Goal: Task Accomplishment & Management: Manage account settings

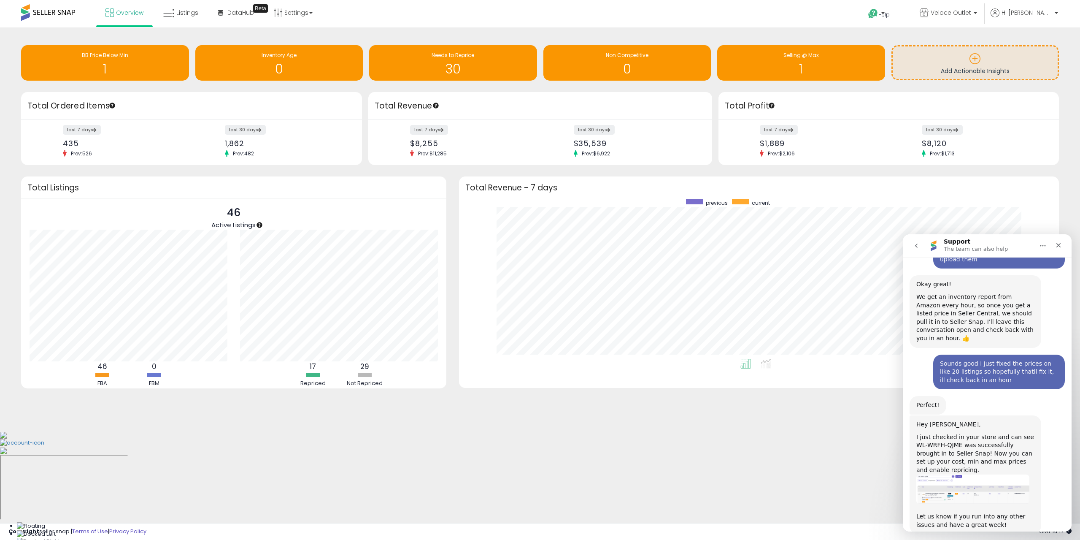
scroll to position [1033, 0]
click at [1060, 243] on icon "Close" at bounding box center [1058, 245] width 5 height 5
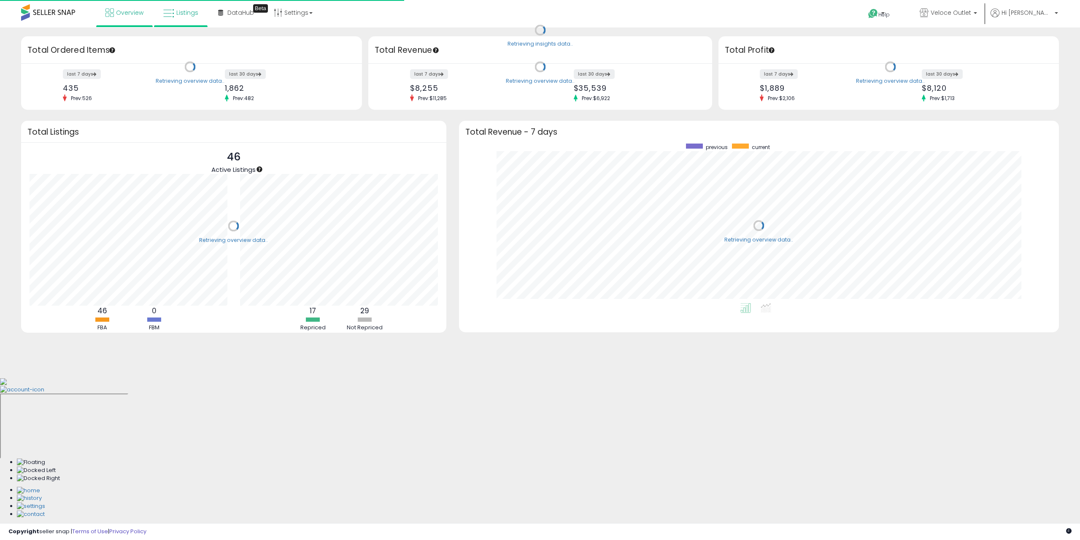
scroll to position [159, 583]
click at [174, 22] on link "Listings" at bounding box center [181, 12] width 48 height 25
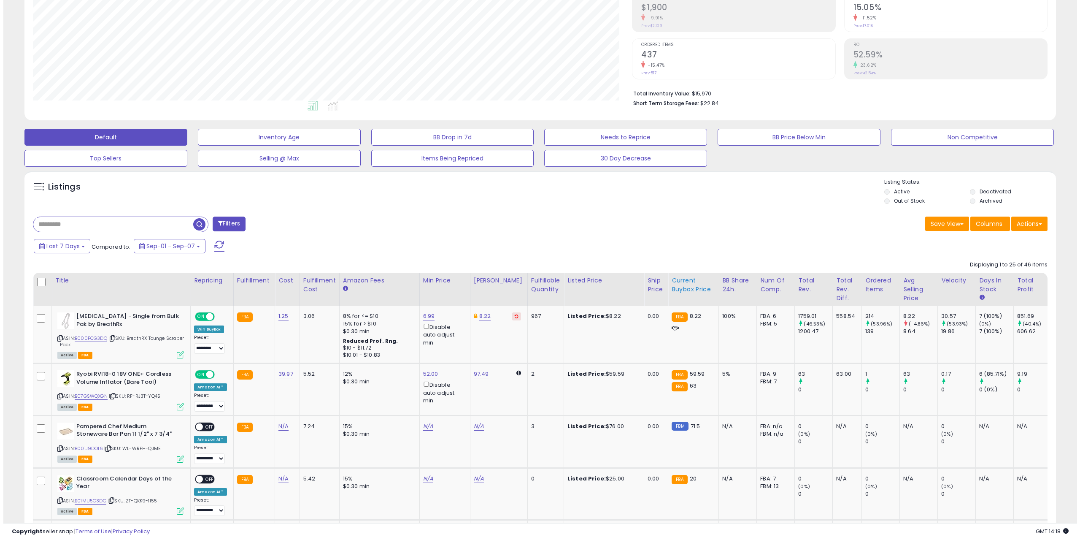
scroll to position [169, 0]
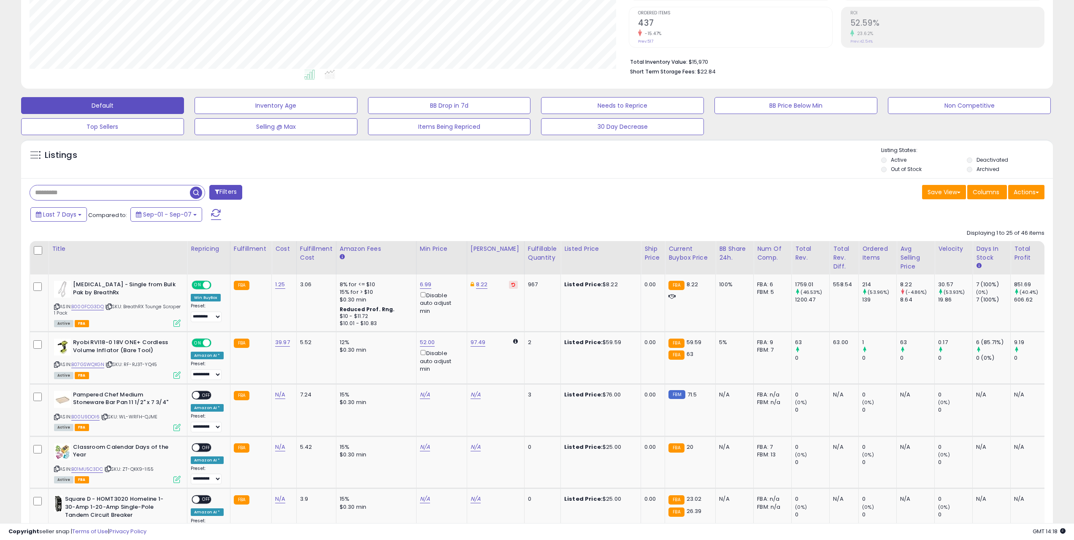
click at [224, 189] on button "Filters" at bounding box center [225, 192] width 33 height 15
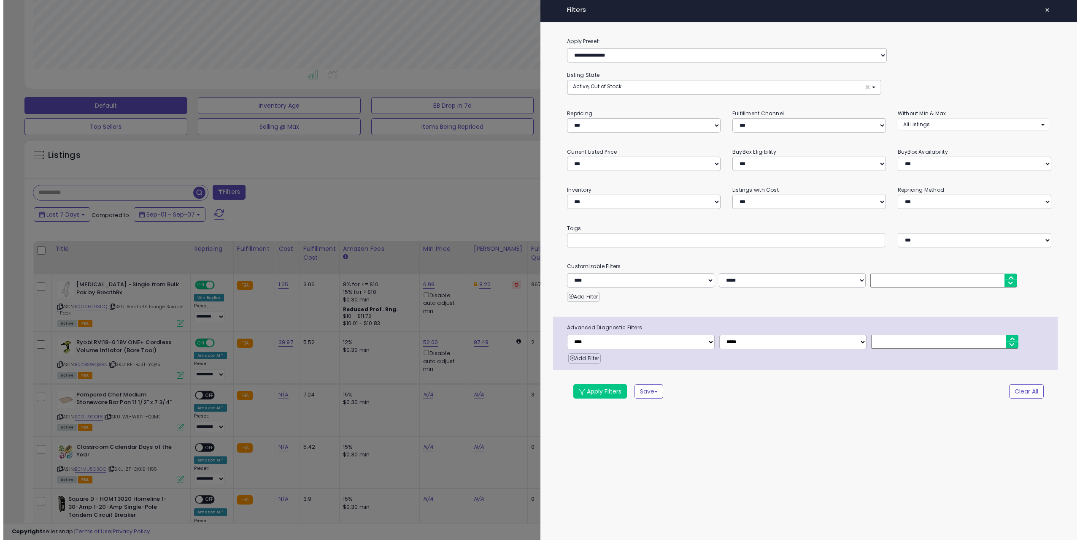
scroll to position [173, 603]
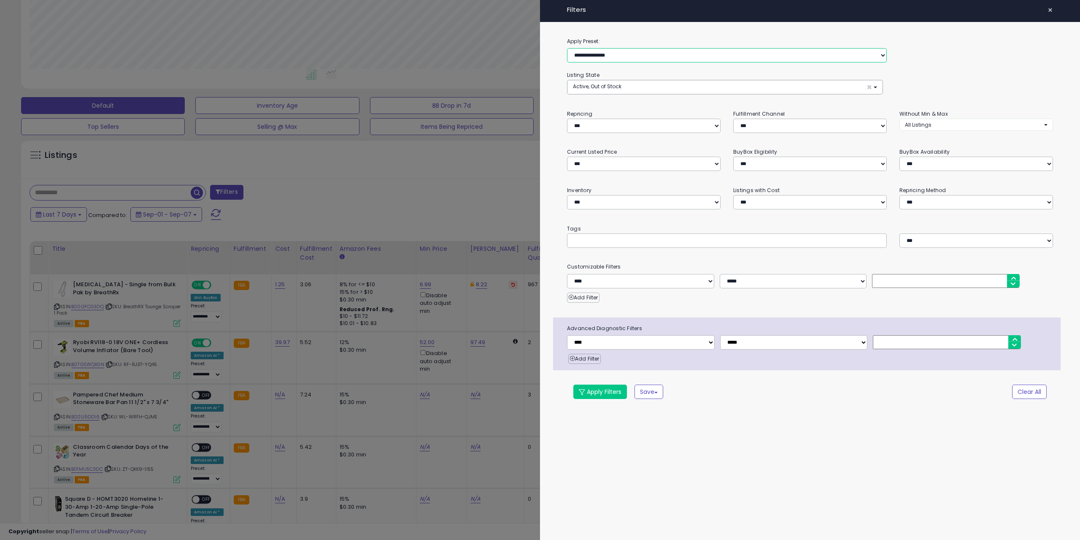
click at [605, 57] on select "**********" at bounding box center [727, 55] width 320 height 14
click at [608, 86] on span "Active, Out of Stock" at bounding box center [597, 86] width 49 height 7
click at [698, 90] on button "Active, Out of Stock ×" at bounding box center [724, 87] width 315 height 14
click at [660, 124] on select "**********" at bounding box center [644, 126] width 154 height 14
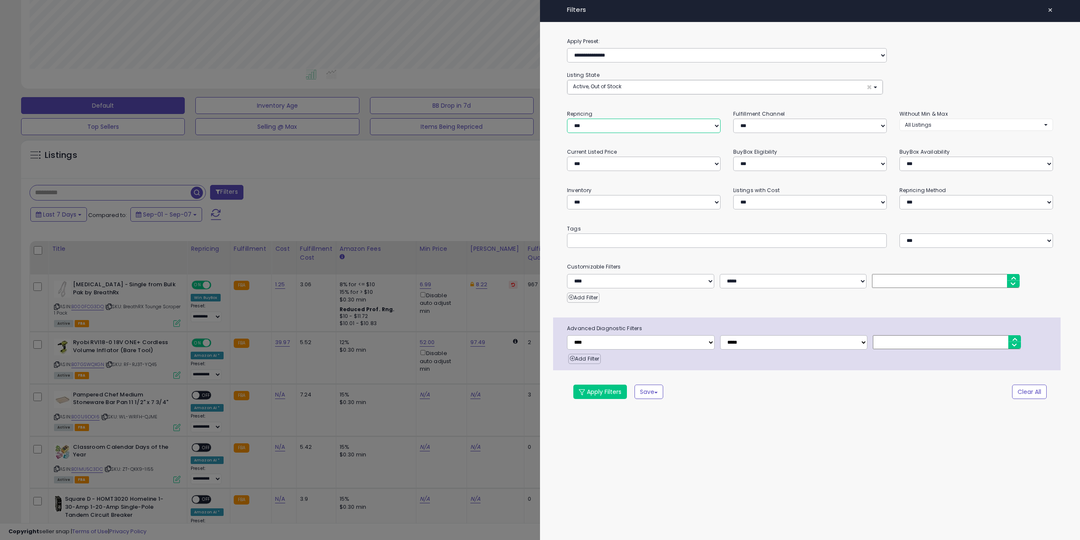
select select "***"
click at [567, 119] on select "**********" at bounding box center [644, 126] width 154 height 14
click at [601, 392] on button "Apply Filters" at bounding box center [600, 391] width 54 height 14
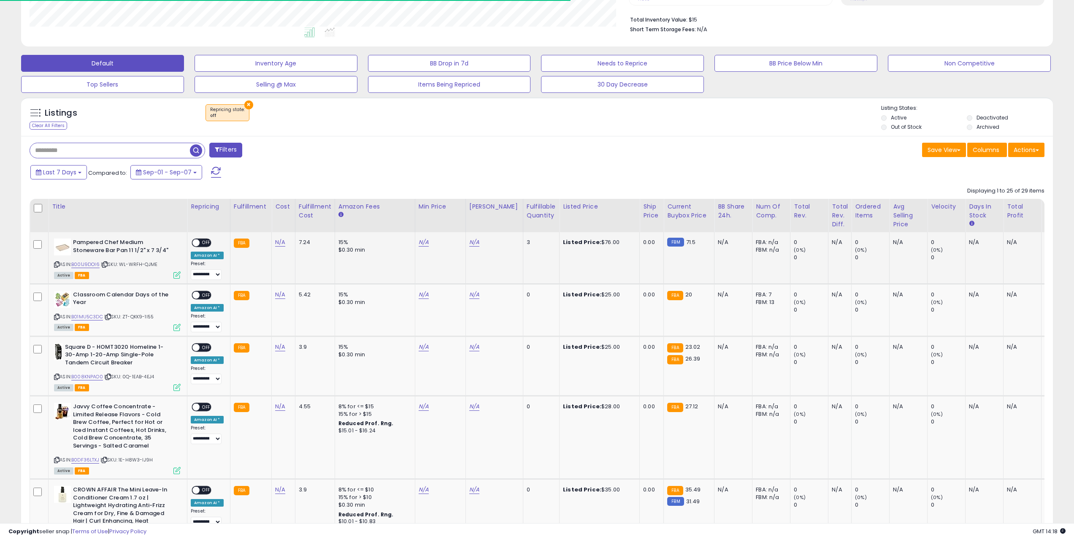
scroll to position [173, 600]
click at [53, 264] on div "Pampered Chef Medium Stoneware Bar Pan 11 1/2" x 7 3/4" ASIN: B001J9DOI6 | SKU:…" at bounding box center [116, 257] width 129 height 39
click at [54, 264] on icon at bounding box center [56, 264] width 5 height 5
click at [275, 241] on link "N/A" at bounding box center [280, 242] width 10 height 8
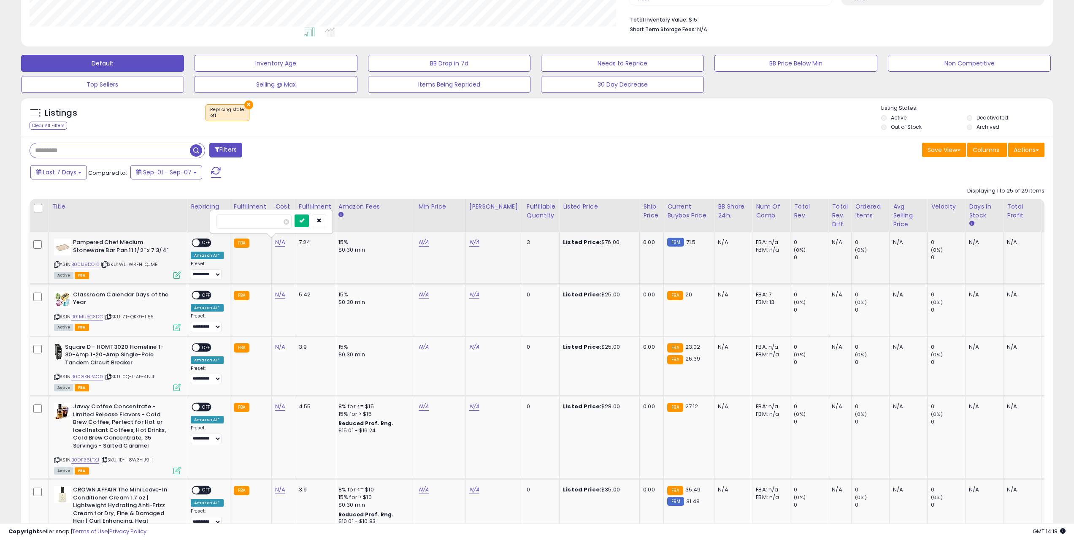
type input "*****"
click at [309, 224] on button "submit" at bounding box center [301, 220] width 14 height 13
click at [203, 244] on span "OFF" at bounding box center [207, 242] width 14 height 7
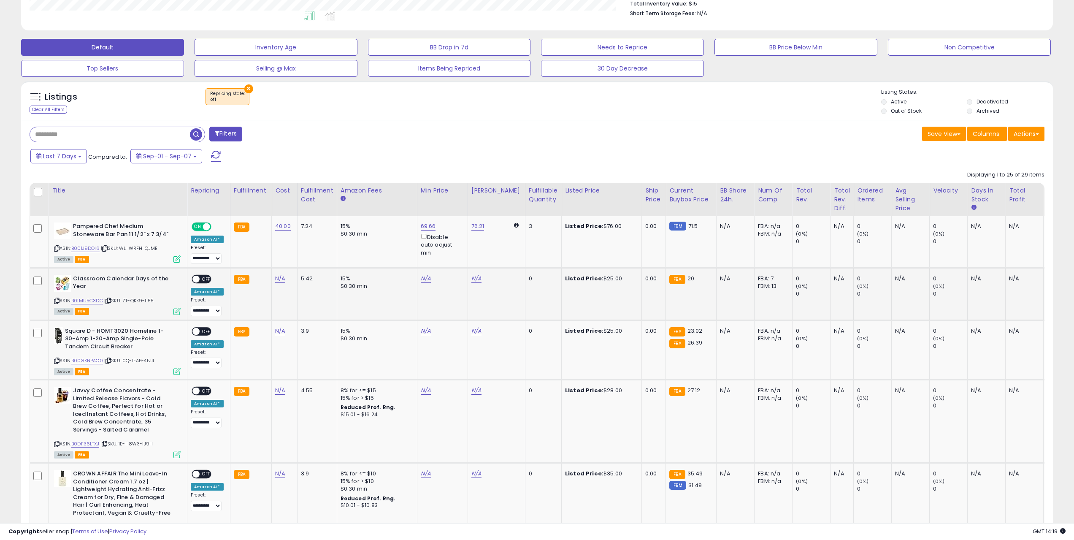
scroll to position [253, 0]
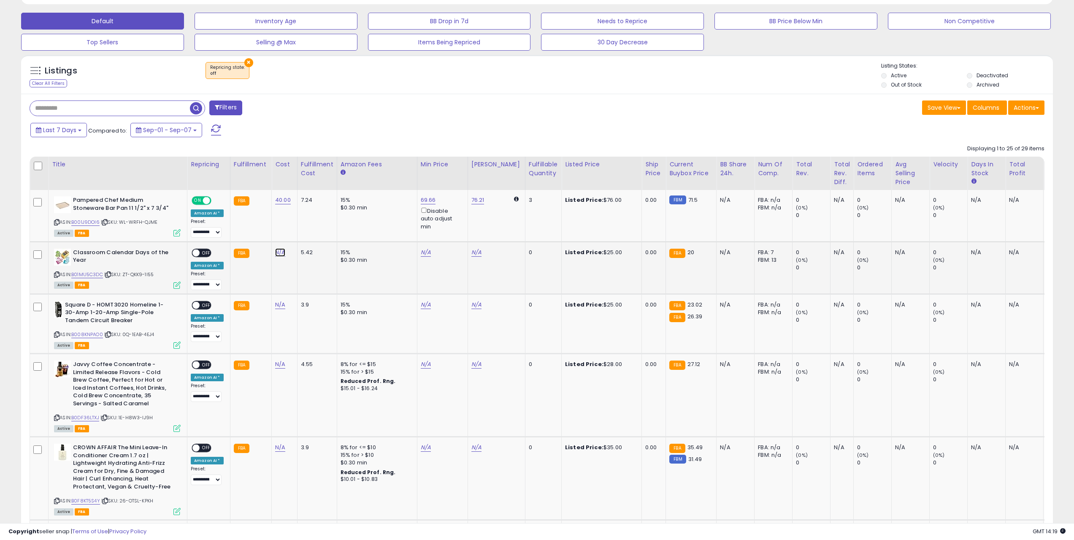
click at [277, 254] on link "N/A" at bounding box center [280, 252] width 10 height 8
click at [59, 273] on icon at bounding box center [56, 274] width 5 height 5
click at [276, 234] on input "number" at bounding box center [253, 231] width 75 height 14
paste input "*****"
type input "*****"
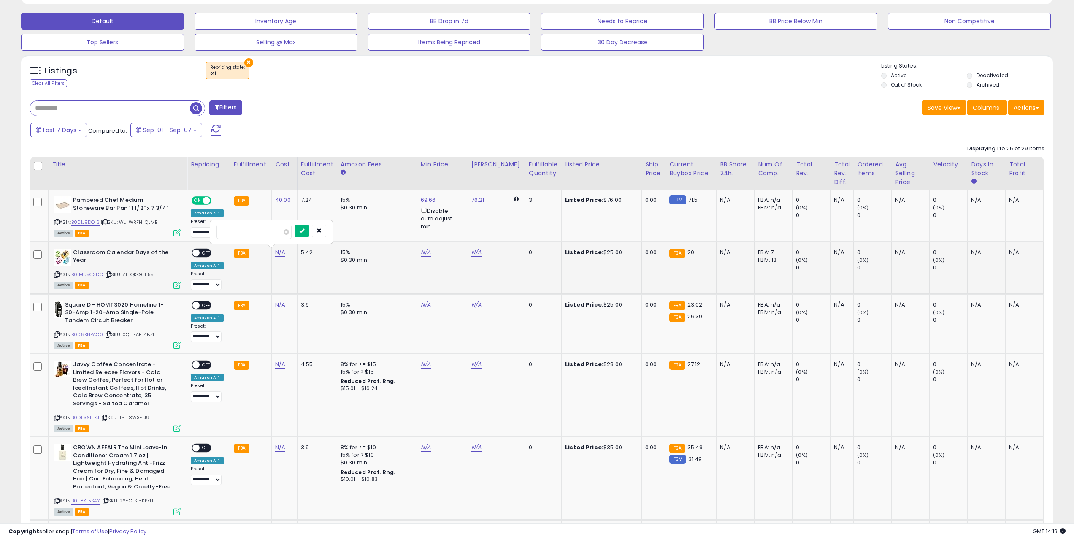
click at [304, 230] on icon "submit" at bounding box center [301, 230] width 5 height 5
click at [421, 251] on link "26.51" at bounding box center [428, 252] width 14 height 8
drag, startPoint x: 342, startPoint y: 223, endPoint x: 300, endPoint y: 219, distance: 41.5
type input "**"
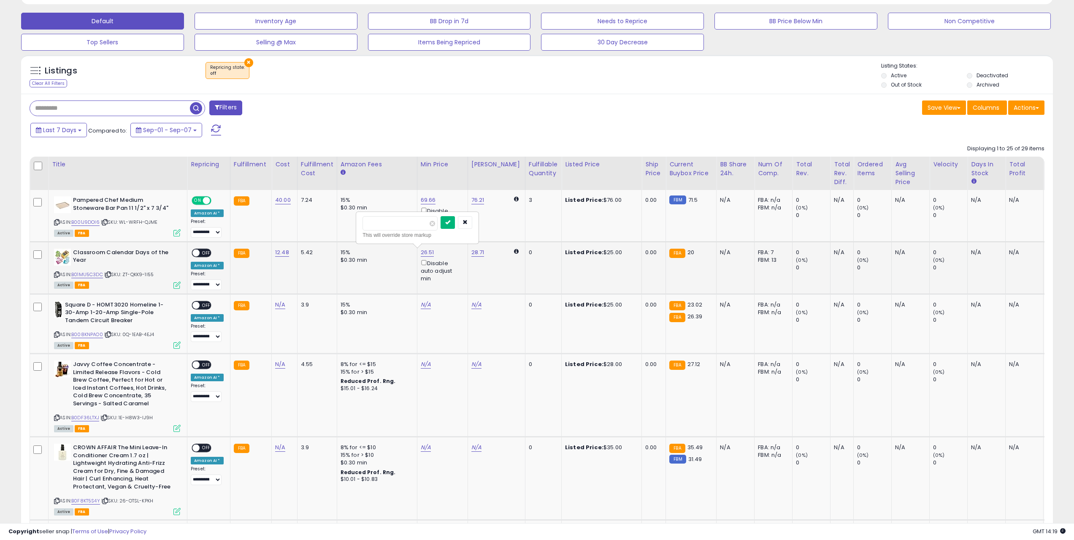
click at [450, 220] on icon "submit" at bounding box center [447, 221] width 5 height 5
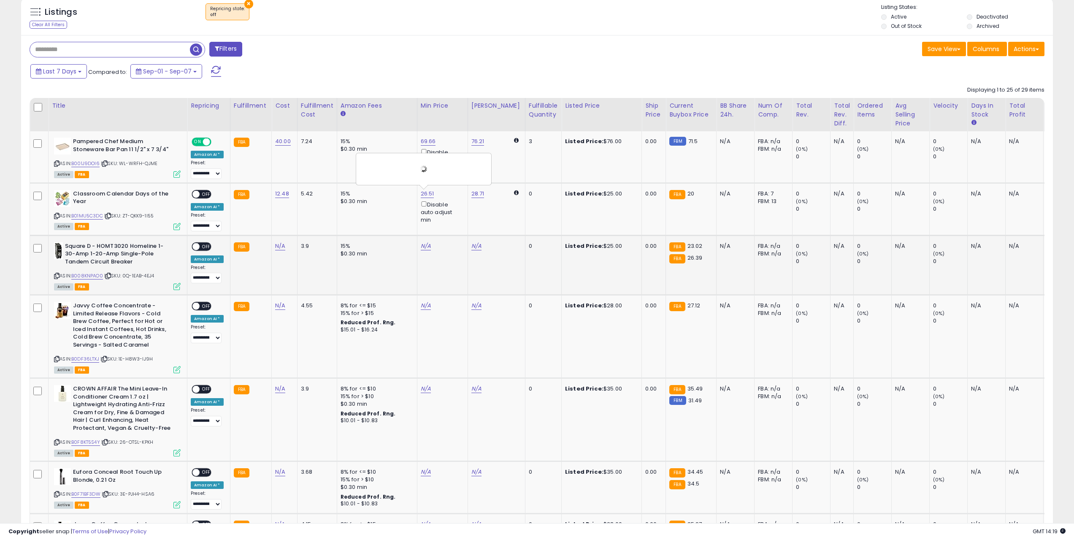
scroll to position [338, 0]
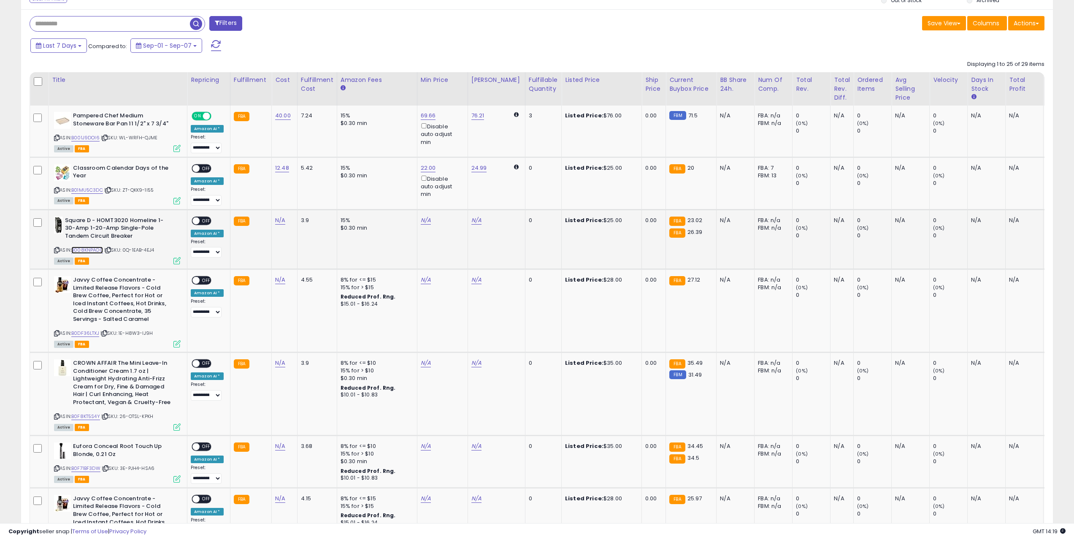
click at [89, 251] on link "B008KNPAO0" at bounding box center [87, 249] width 32 height 7
click at [58, 248] on icon at bounding box center [56, 250] width 5 height 5
click at [111, 218] on b "Square D - HOMT3020 Homeline 1-30-Amp 1-20-Amp Single-Pole Tandem Circuit Break…" at bounding box center [116, 229] width 103 height 26
copy b "HOMT3020"
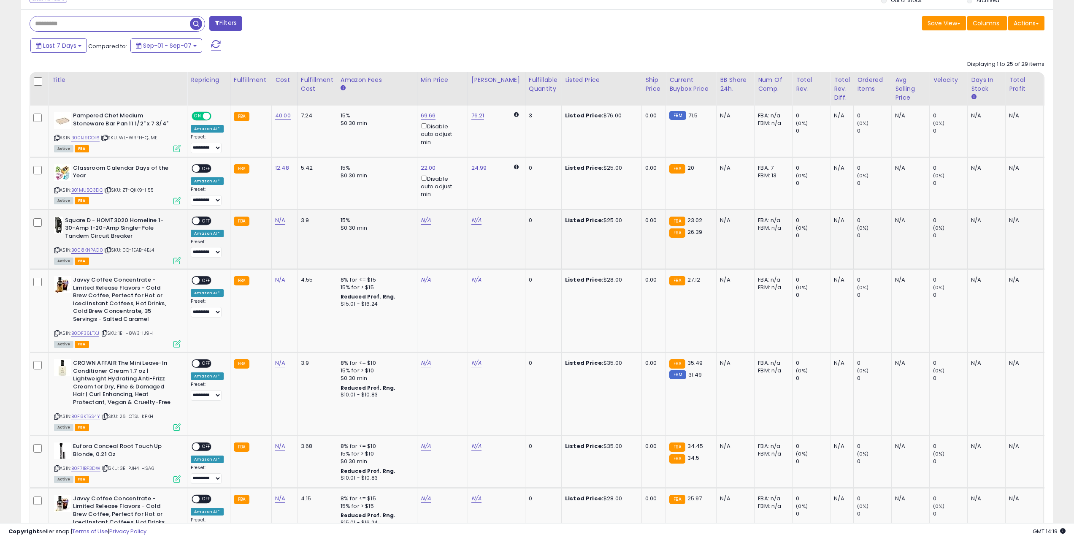
click at [77, 220] on b "Square D - HOMT3020 Homeline 1-30-Amp 1-20-Amp Single-Pole Tandem Circuit Break…" at bounding box center [116, 229] width 103 height 26
copy b "Square"
click at [85, 252] on link "B008KNPAO0" at bounding box center [87, 249] width 32 height 7
click at [56, 250] on icon at bounding box center [56, 250] width 5 height 5
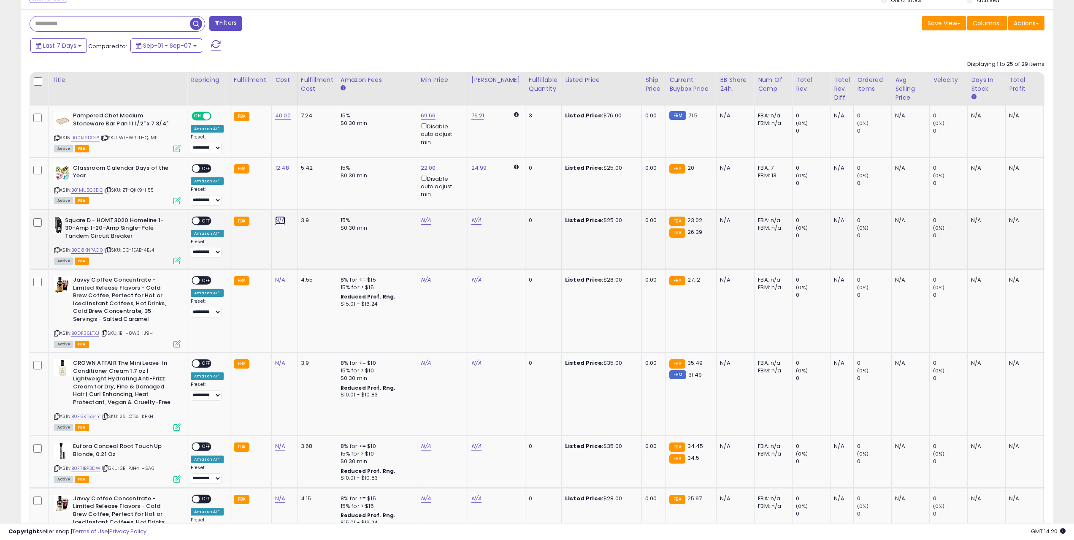
click at [277, 222] on link "N/A" at bounding box center [280, 220] width 10 height 8
type input "*****"
click at [304, 198] on icon "submit" at bounding box center [301, 198] width 5 height 5
click at [200, 165] on div "ON OFF" at bounding box center [192, 168] width 20 height 7
click at [204, 221] on span "OFF" at bounding box center [207, 220] width 14 height 7
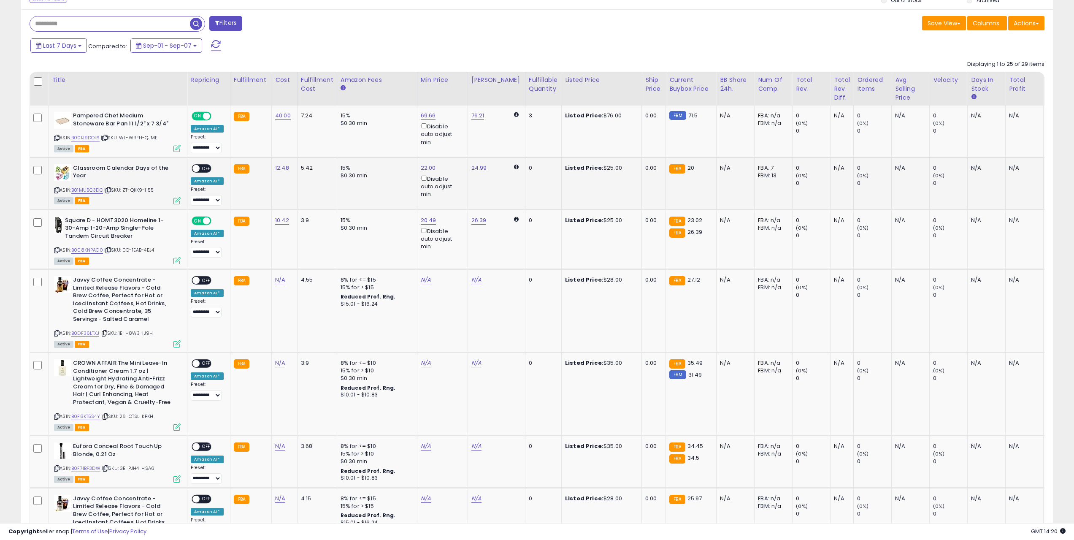
click at [204, 167] on span "OFF" at bounding box center [207, 168] width 14 height 7
click at [57, 332] on icon at bounding box center [56, 333] width 5 height 5
click at [422, 282] on link "N/A" at bounding box center [426, 280] width 10 height 8
click at [280, 277] on link "N/A" at bounding box center [280, 280] width 10 height 8
type input "*****"
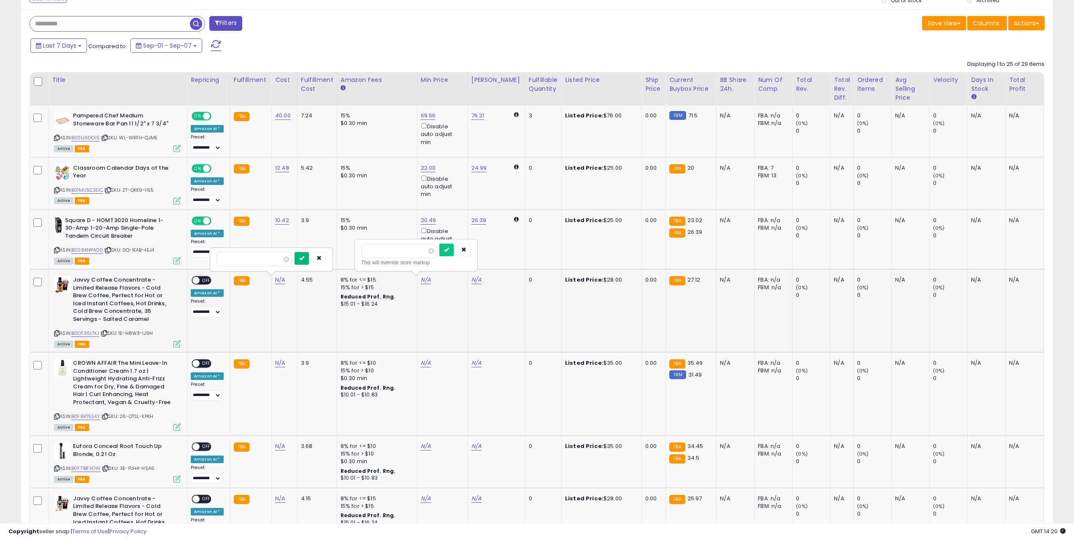
click at [304, 257] on icon "submit" at bounding box center [301, 257] width 5 height 5
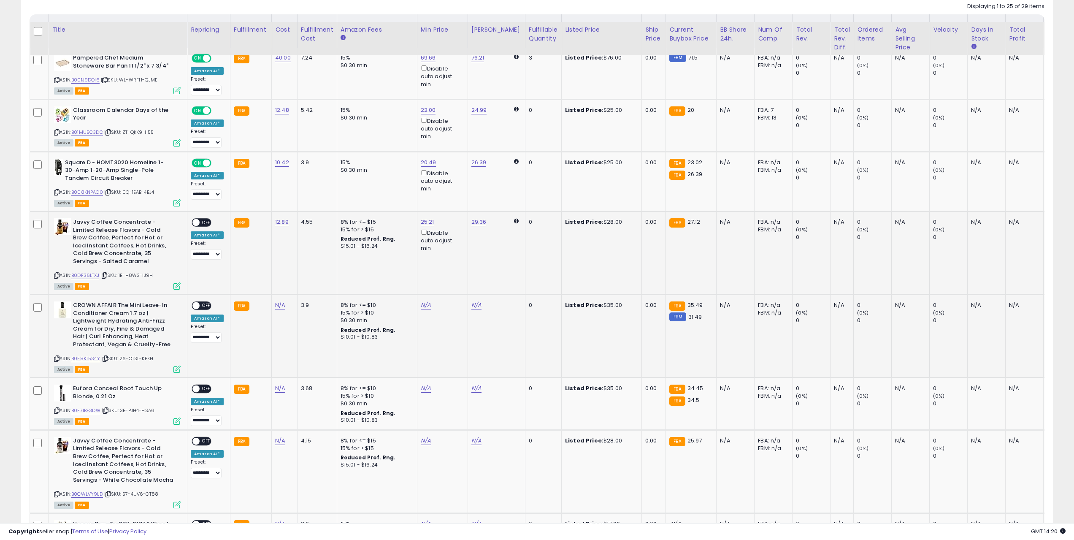
scroll to position [422, 0]
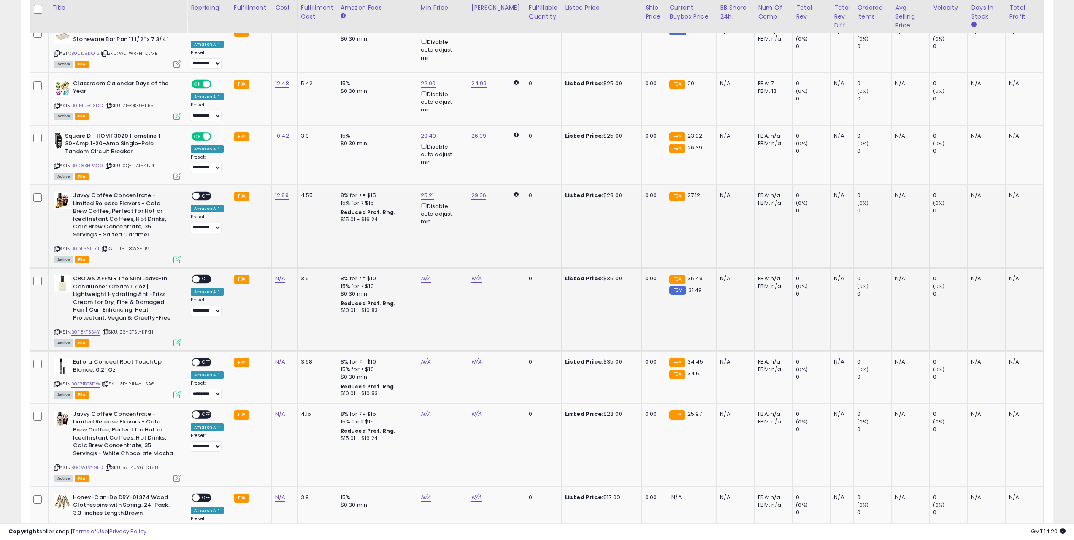
click at [58, 330] on icon at bounding box center [56, 332] width 5 height 5
click at [278, 281] on link "N/A" at bounding box center [280, 278] width 10 height 8
type input "*****"
click at [304, 258] on icon "submit" at bounding box center [301, 256] width 5 height 5
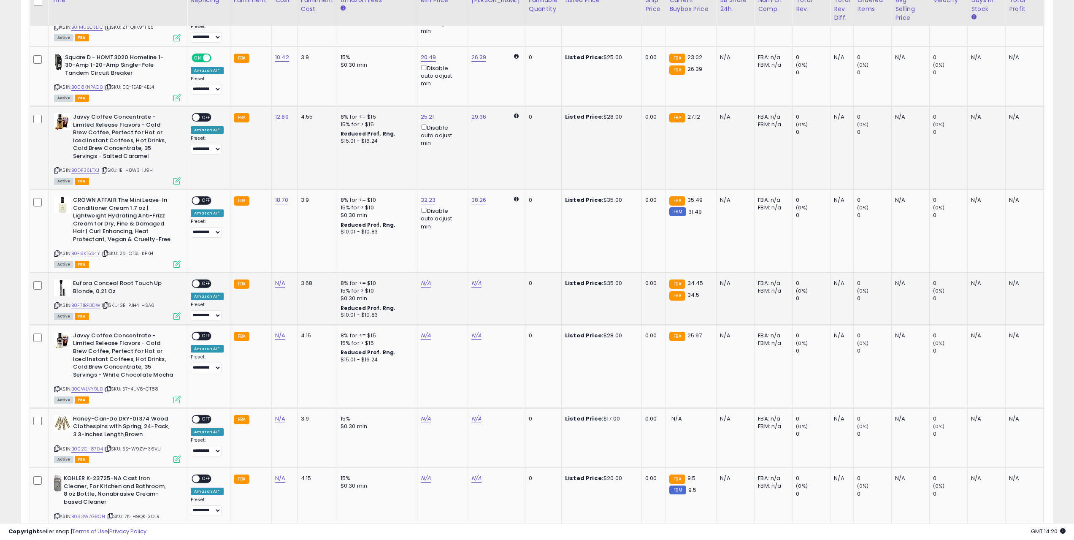
scroll to position [506, 0]
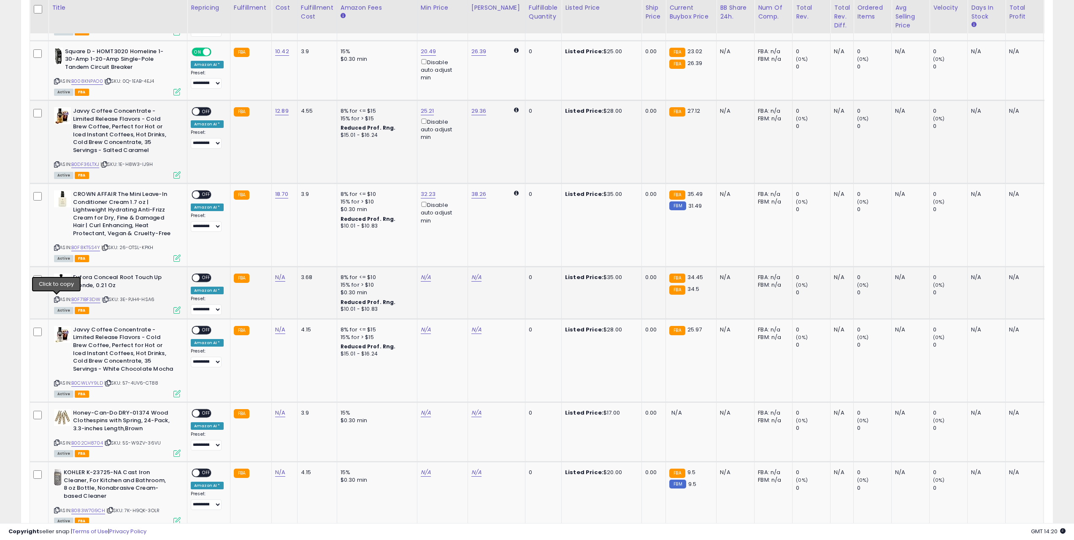
click at [57, 298] on icon at bounding box center [56, 299] width 5 height 5
click at [276, 278] on link "N/A" at bounding box center [280, 277] width 10 height 8
type input "*****"
click at [304, 255] on icon "submit" at bounding box center [301, 255] width 5 height 5
click at [197, 109] on span at bounding box center [195, 111] width 7 height 7
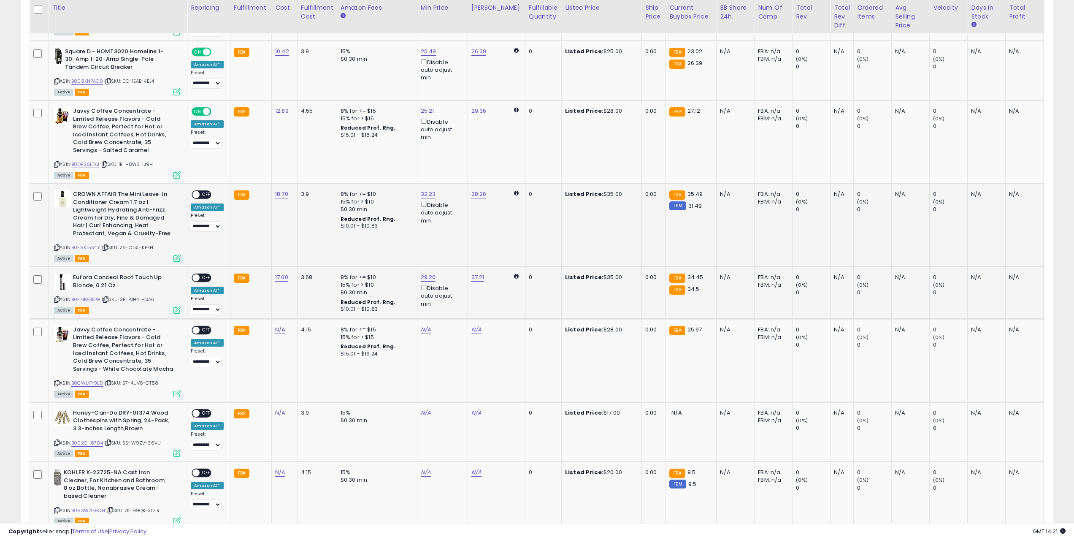
click at [203, 194] on span "OFF" at bounding box center [207, 194] width 14 height 7
click at [201, 277] on span "OFF" at bounding box center [207, 277] width 14 height 7
drag, startPoint x: 35, startPoint y: 364, endPoint x: 106, endPoint y: 359, distance: 71.1
click at [35, 364] on td at bounding box center [39, 360] width 19 height 83
click at [272, 332] on td "N/A" at bounding box center [285, 360] width 26 height 83
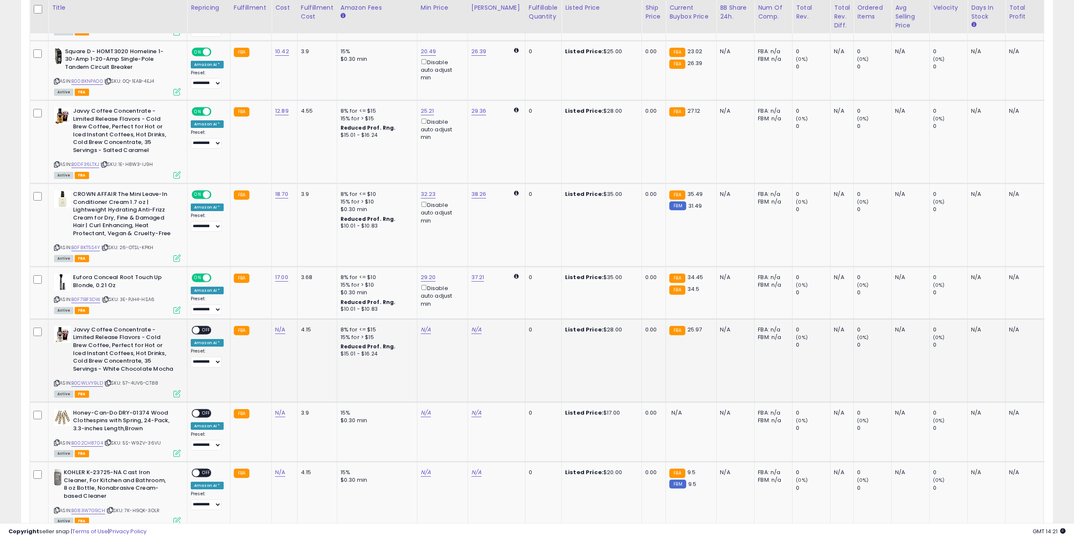
click at [281, 324] on td "N/A" at bounding box center [285, 360] width 26 height 83
click at [279, 327] on link "N/A" at bounding box center [280, 329] width 10 height 8
type input "*****"
click at [309, 311] on button "submit" at bounding box center [301, 308] width 14 height 13
click at [276, 409] on link "N/A" at bounding box center [280, 412] width 10 height 8
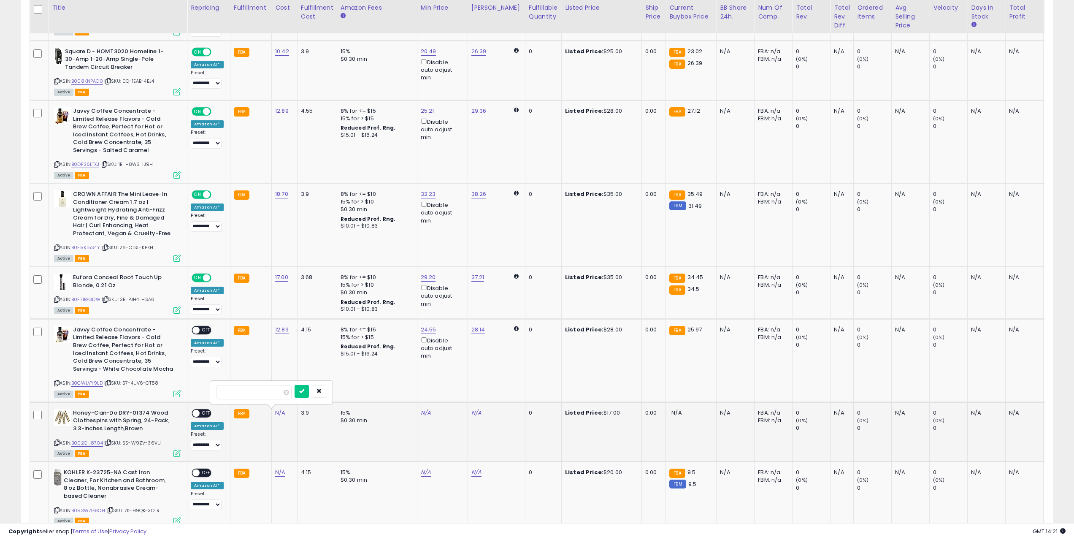
click at [56, 443] on icon at bounding box center [56, 442] width 5 height 5
click at [250, 393] on input "number" at bounding box center [253, 392] width 75 height 14
paste input "****"
type input "****"
click at [309, 391] on button "submit" at bounding box center [301, 391] width 14 height 13
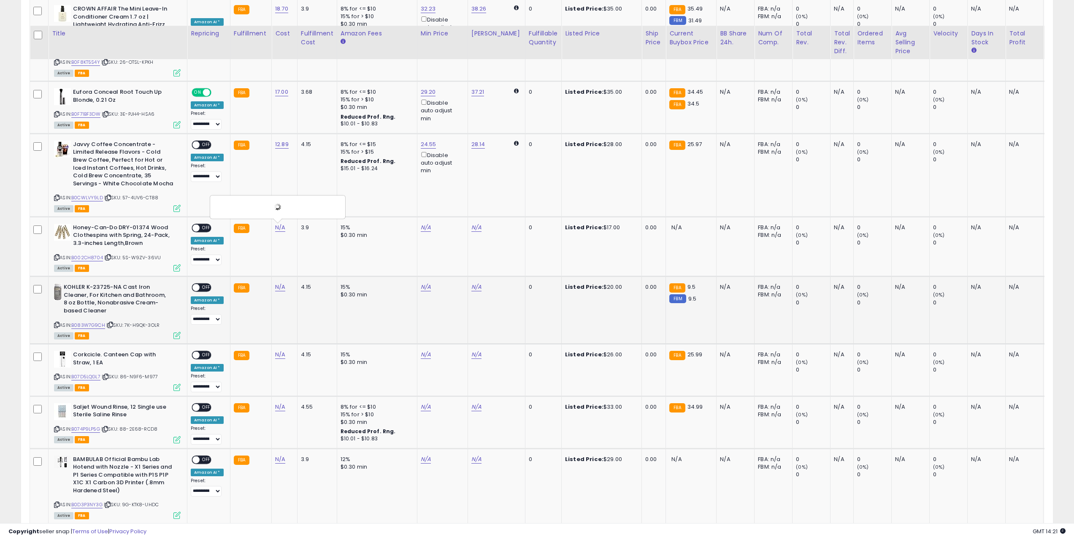
scroll to position [717, 0]
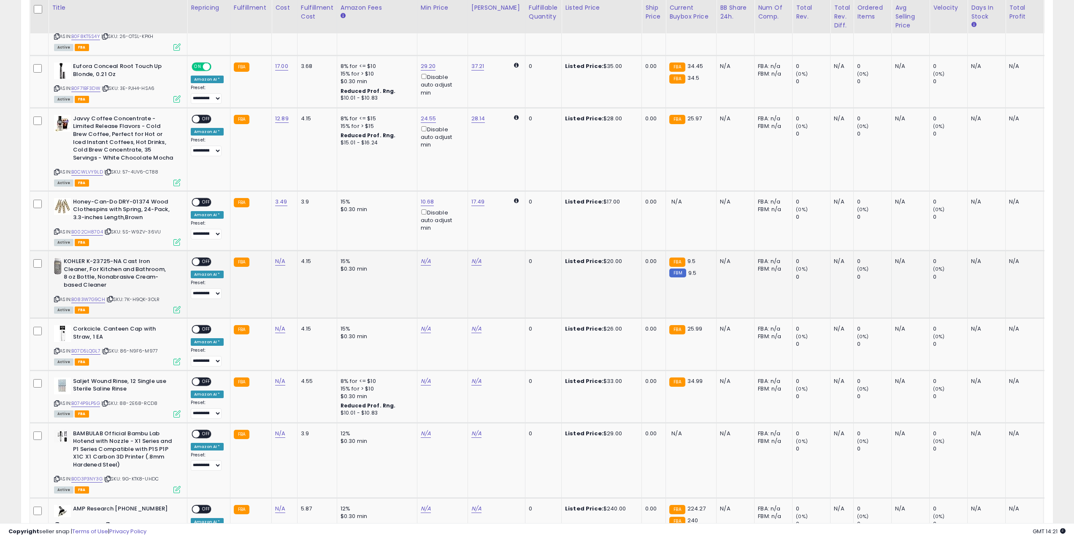
click at [57, 298] on icon at bounding box center [56, 299] width 5 height 5
click at [279, 261] on link "N/A" at bounding box center [280, 261] width 10 height 8
type input "****"
click at [309, 240] on button "submit" at bounding box center [301, 239] width 14 height 13
click at [56, 349] on icon at bounding box center [56, 350] width 5 height 5
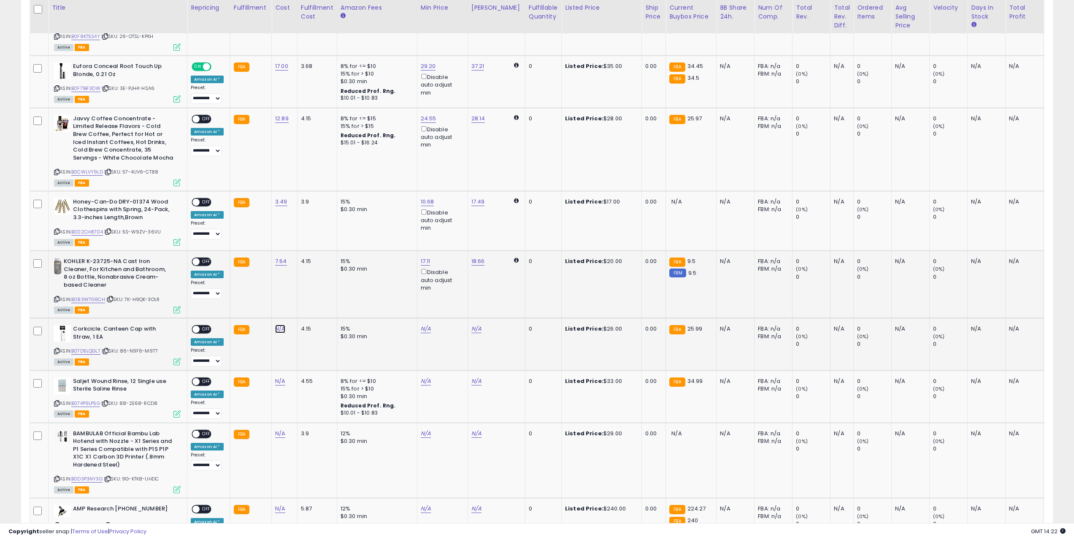
click at [277, 329] on link "N/A" at bounding box center [280, 328] width 10 height 8
type input "****"
click at [309, 305] on button "submit" at bounding box center [301, 307] width 14 height 13
click at [57, 403] on icon at bounding box center [56, 403] width 5 height 5
click at [278, 382] on link "N/A" at bounding box center [280, 381] width 10 height 8
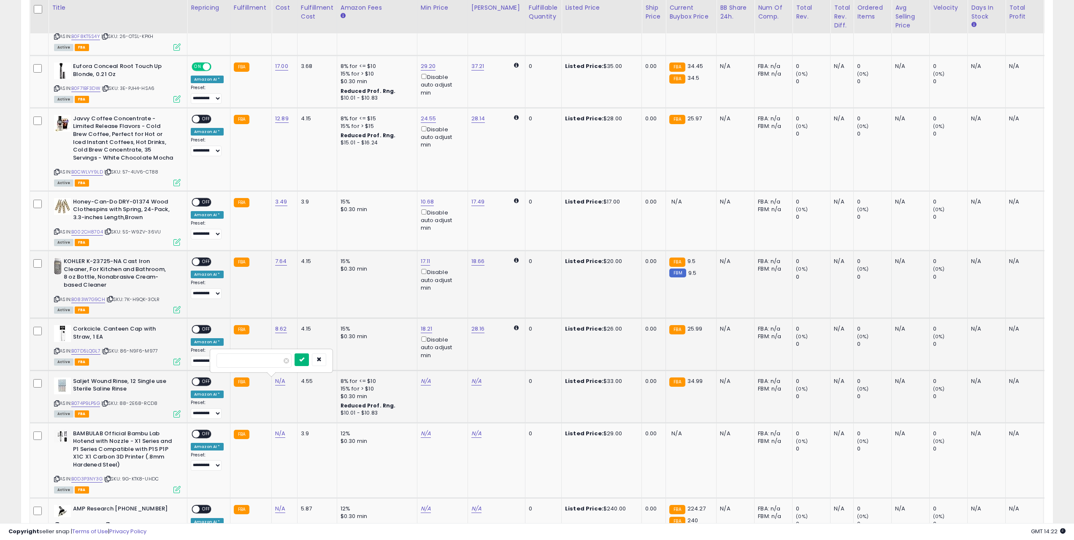
type input "*****"
click at [309, 354] on button "submit" at bounding box center [301, 359] width 14 height 13
drag, startPoint x: 199, startPoint y: 383, endPoint x: 203, endPoint y: 346, distance: 36.9
click at [199, 383] on div "ON OFF" at bounding box center [192, 381] width 20 height 7
click at [204, 325] on div "ON OFF" at bounding box center [202, 329] width 20 height 9
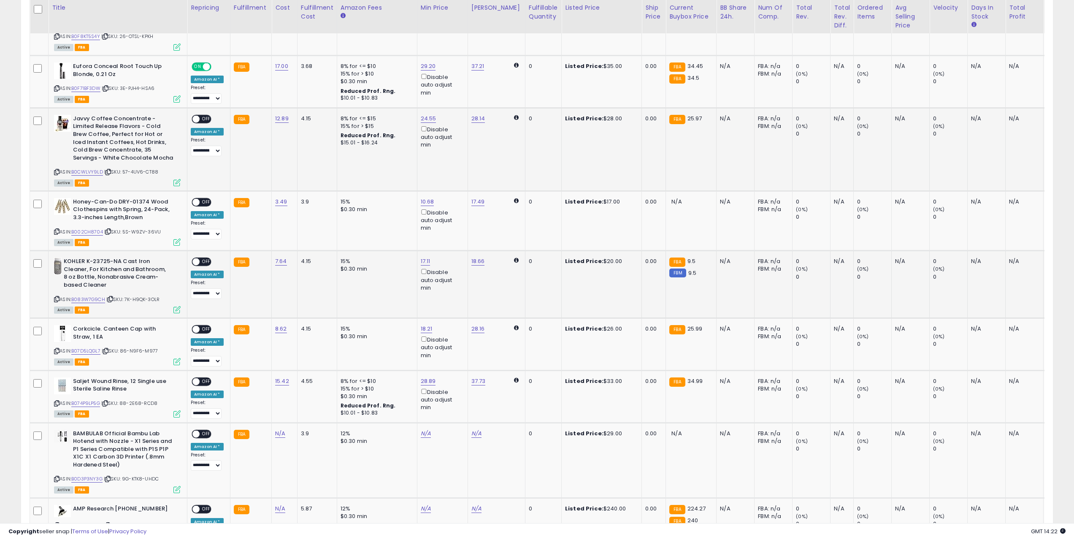
click at [205, 122] on span "OFF" at bounding box center [207, 118] width 14 height 7
click at [204, 199] on span "OFF" at bounding box center [207, 201] width 14 height 7
click at [198, 258] on div "ON OFF" at bounding box center [192, 261] width 20 height 7
drag, startPoint x: 200, startPoint y: 331, endPoint x: 207, endPoint y: 280, distance: 51.4
click at [200, 331] on div "ON OFF" at bounding box center [192, 329] width 20 height 7
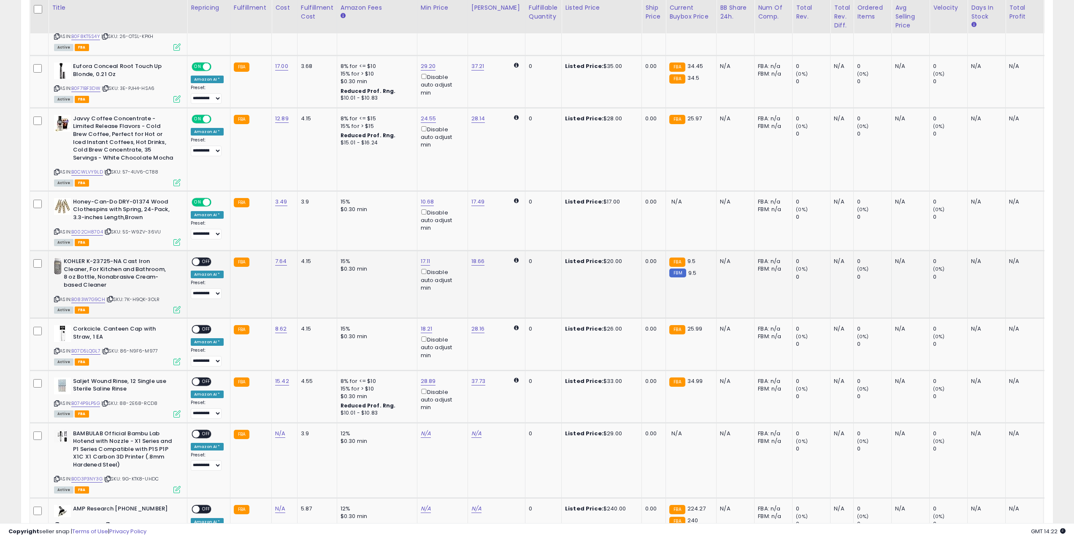
click at [201, 256] on td "**********" at bounding box center [208, 285] width 43 height 68
click at [200, 262] on span "OFF" at bounding box center [207, 261] width 14 height 7
click at [199, 332] on div "ON OFF" at bounding box center [192, 329] width 20 height 7
click at [196, 329] on span at bounding box center [195, 329] width 7 height 7
click at [200, 381] on span "OFF" at bounding box center [207, 381] width 14 height 7
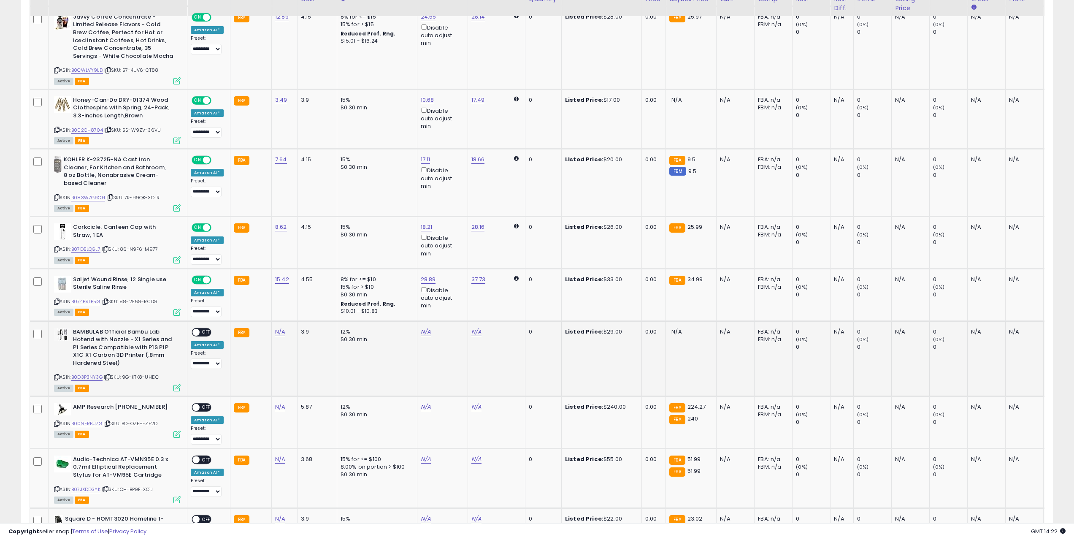
scroll to position [886, 0]
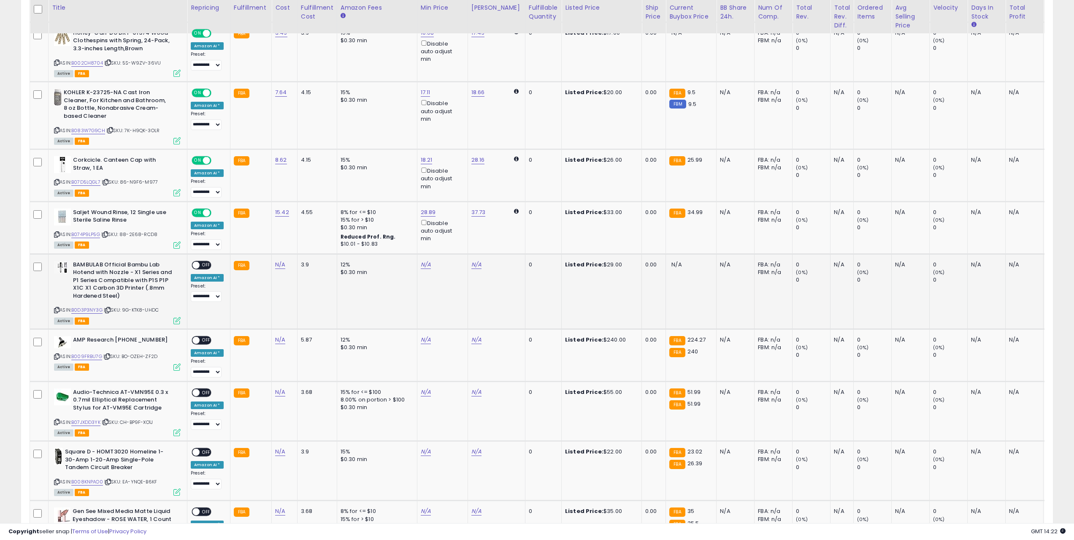
click at [57, 308] on icon at bounding box center [56, 310] width 5 height 5
click at [277, 265] on link "N/A" at bounding box center [280, 264] width 10 height 8
type input "****"
click at [309, 245] on button "submit" at bounding box center [301, 243] width 14 height 13
click at [54, 357] on div "AMP Research [PHONE_NUMBER] ASIN: B009FRBU7G | SKU: BO-OZEH-ZF2D Active FBA" at bounding box center [116, 353] width 129 height 34
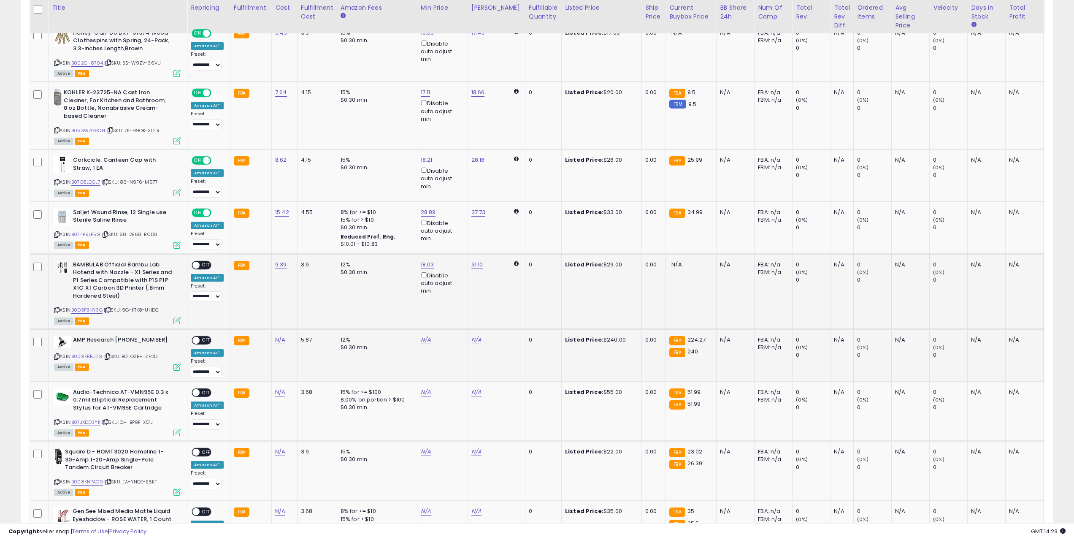
click at [57, 356] on icon at bounding box center [56, 356] width 5 height 5
click at [279, 335] on link "N/A" at bounding box center [280, 339] width 10 height 8
type input "******"
click at [304, 317] on icon "submit" at bounding box center [301, 317] width 5 height 5
click at [58, 421] on icon at bounding box center [56, 421] width 5 height 5
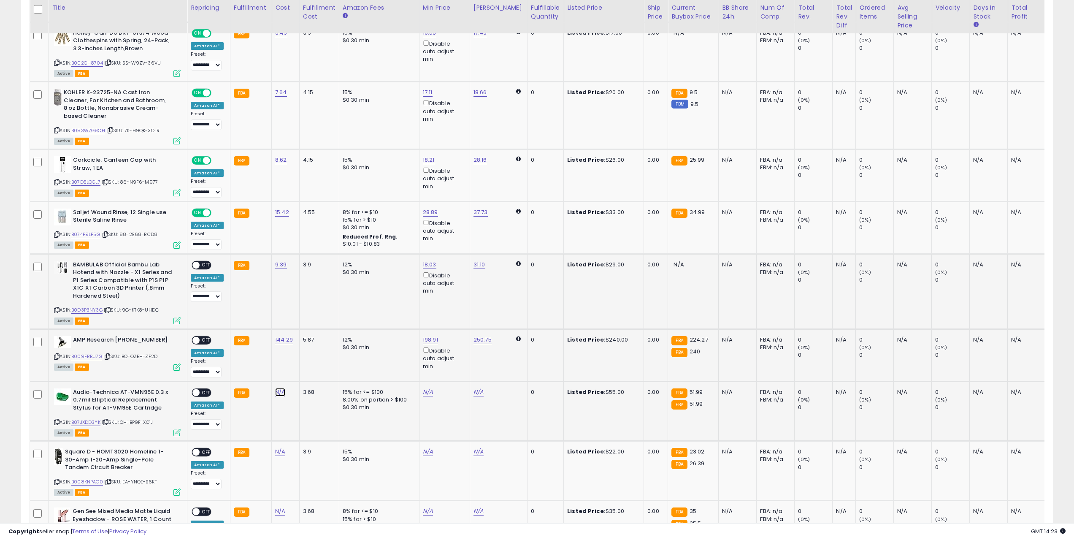
click at [278, 392] on link "N/A" at bounding box center [280, 392] width 10 height 8
type input "*****"
click at [309, 366] on button "submit" at bounding box center [301, 370] width 14 height 13
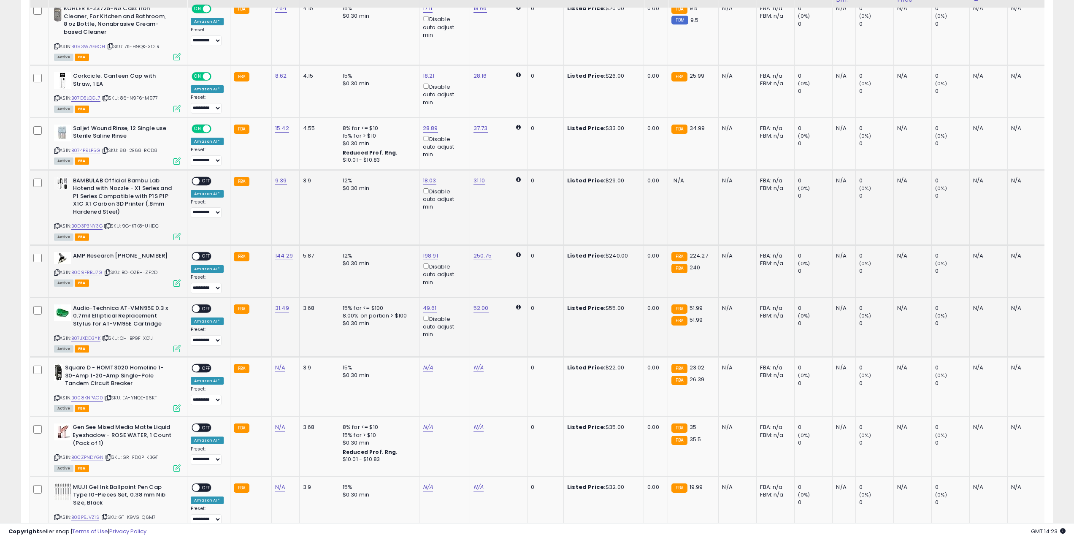
scroll to position [970, 0]
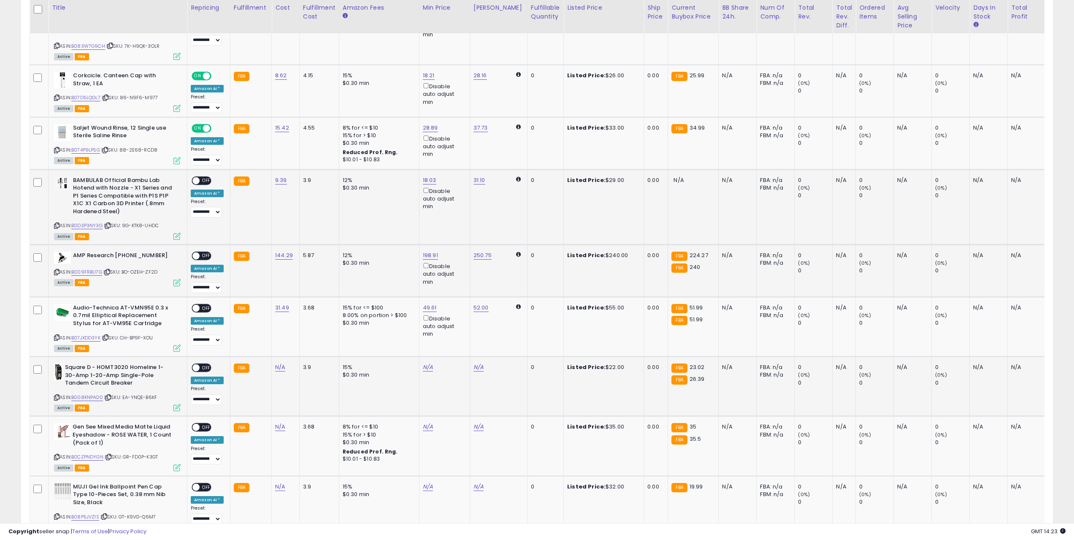
click at [57, 397] on icon at bounding box center [56, 397] width 5 height 5
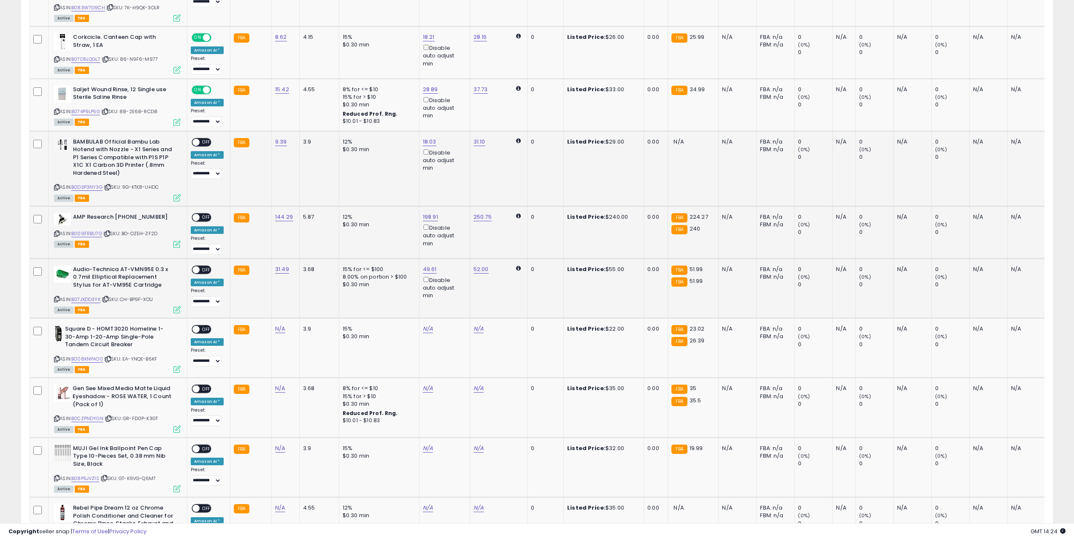
scroll to position [1013, 0]
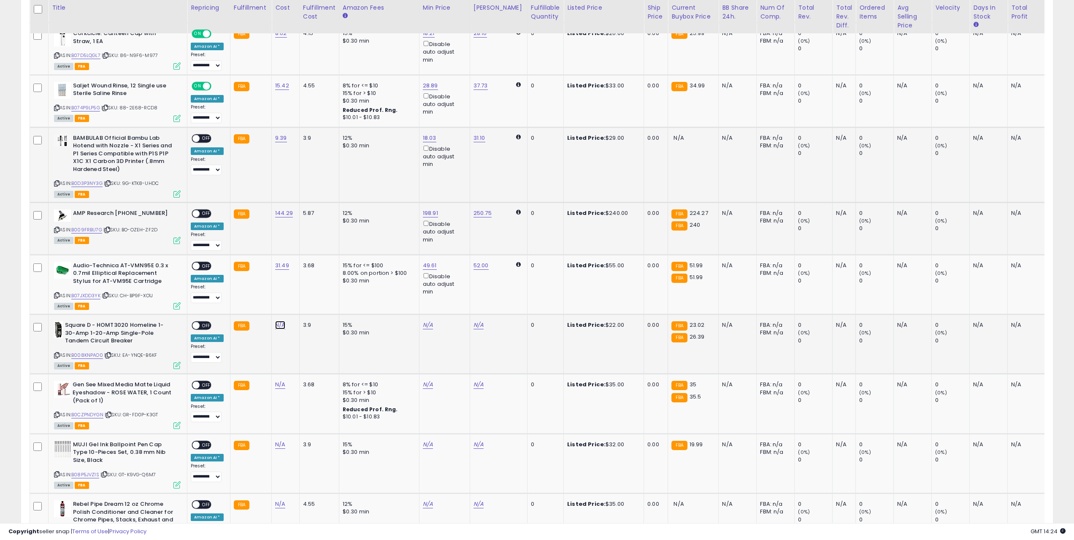
click at [276, 328] on link "N/A" at bounding box center [280, 325] width 10 height 8
type input "*****"
click at [308, 302] on button "submit" at bounding box center [301, 303] width 14 height 13
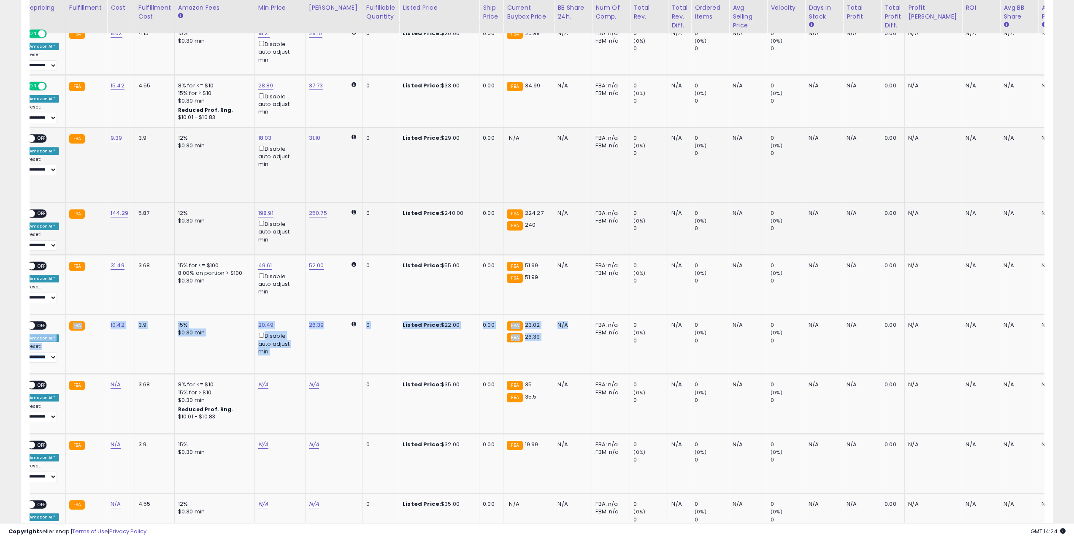
scroll to position [0, 0]
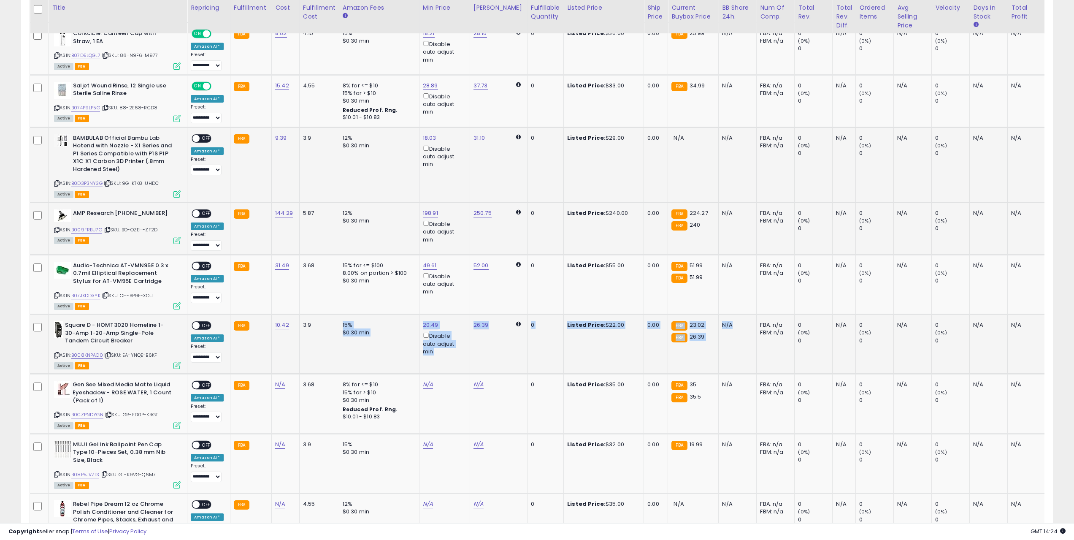
drag, startPoint x: 819, startPoint y: 359, endPoint x: 307, endPoint y: 357, distance: 512.6
click at [309, 359] on tr "**********" at bounding box center [635, 343] width 1210 height 59
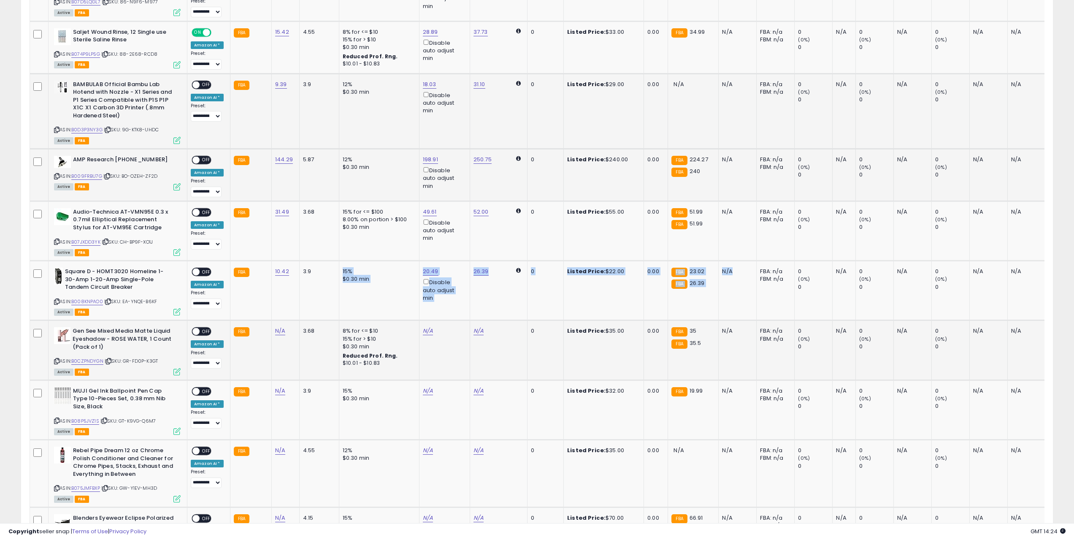
scroll to position [1097, 0]
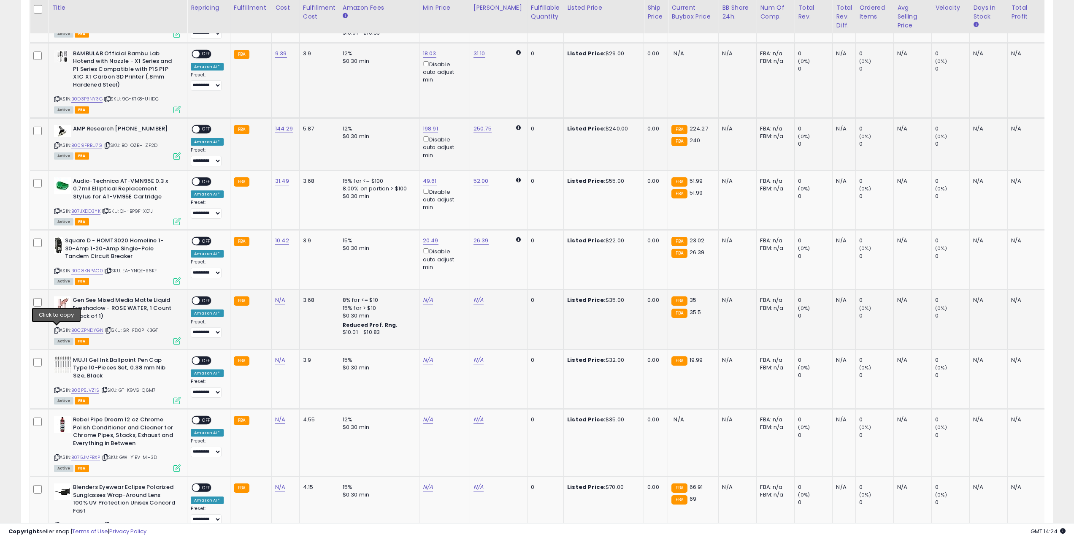
click at [56, 329] on icon at bounding box center [56, 330] width 5 height 5
click at [279, 297] on link "N/A" at bounding box center [280, 300] width 10 height 8
type input "*****"
click at [309, 280] on button "submit" at bounding box center [301, 278] width 14 height 13
click at [55, 390] on icon at bounding box center [56, 389] width 5 height 5
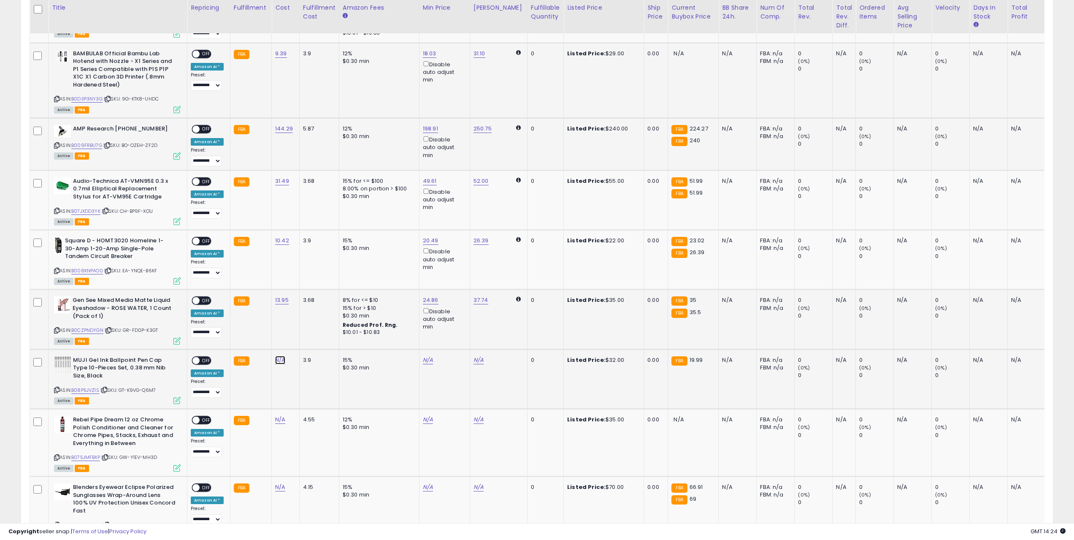
click at [276, 357] on link "N/A" at bounding box center [280, 360] width 10 height 8
type input "*****"
drag, startPoint x: 313, startPoint y: 337, endPoint x: 300, endPoint y: 339, distance: 13.3
click at [304, 337] on icon "submit" at bounding box center [301, 337] width 5 height 5
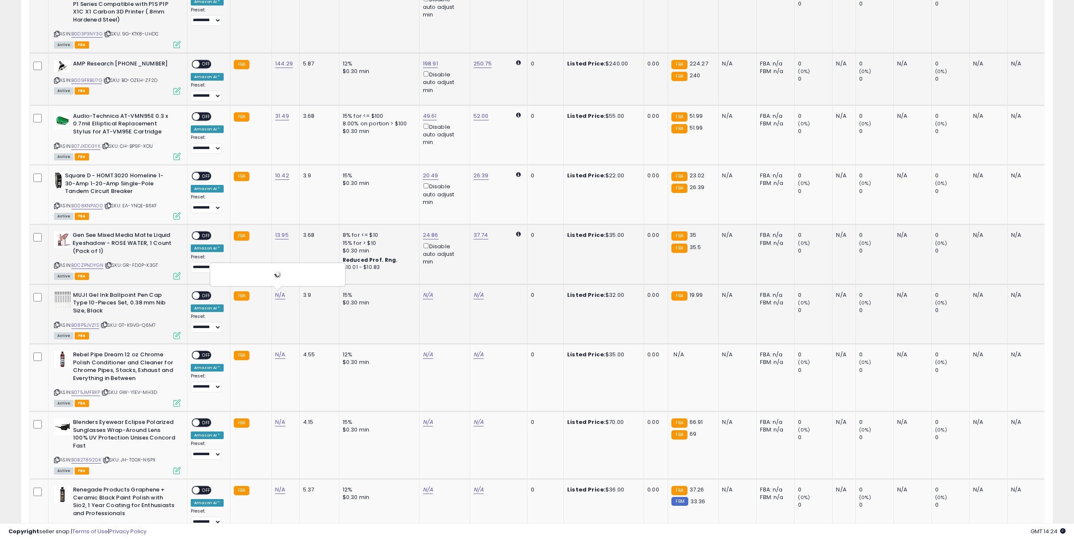
scroll to position [1181, 0]
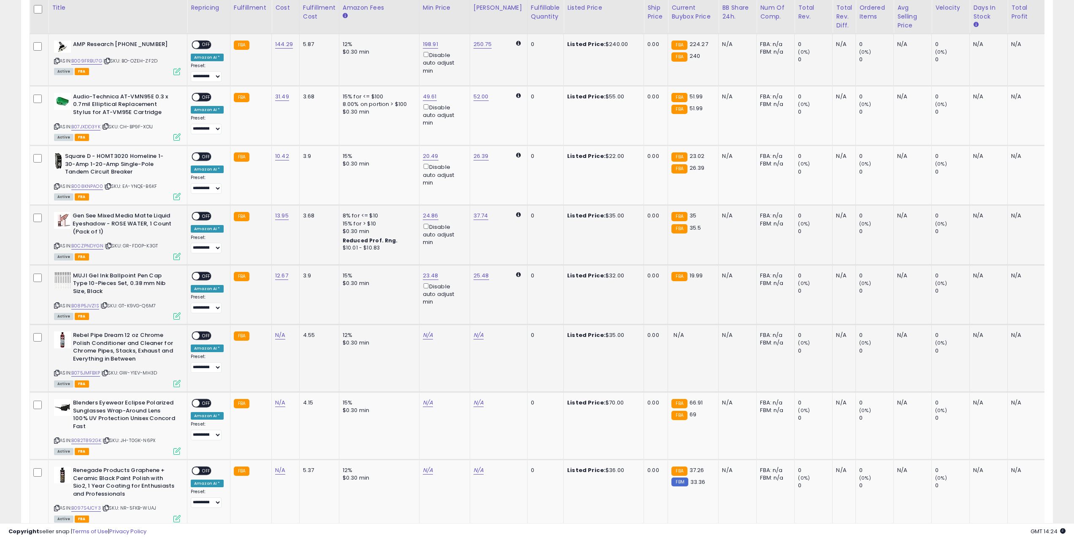
click at [55, 374] on icon at bounding box center [56, 372] width 5 height 5
click at [277, 338] on link "N/A" at bounding box center [280, 335] width 10 height 8
type input "*****"
click at [304, 313] on icon "submit" at bounding box center [301, 313] width 5 height 5
click at [278, 402] on link "N/A" at bounding box center [280, 402] width 10 height 8
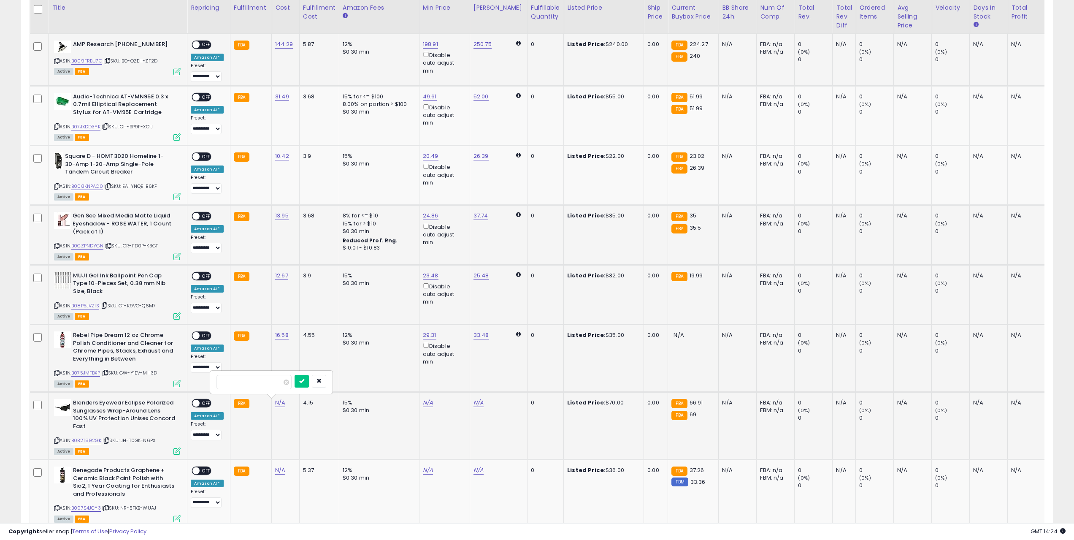
click at [57, 439] on icon at bounding box center [56, 440] width 5 height 5
click at [265, 381] on input "number" at bounding box center [253, 382] width 75 height 14
paste input "*****"
type input "*****"
click at [309, 384] on button "submit" at bounding box center [301, 381] width 14 height 13
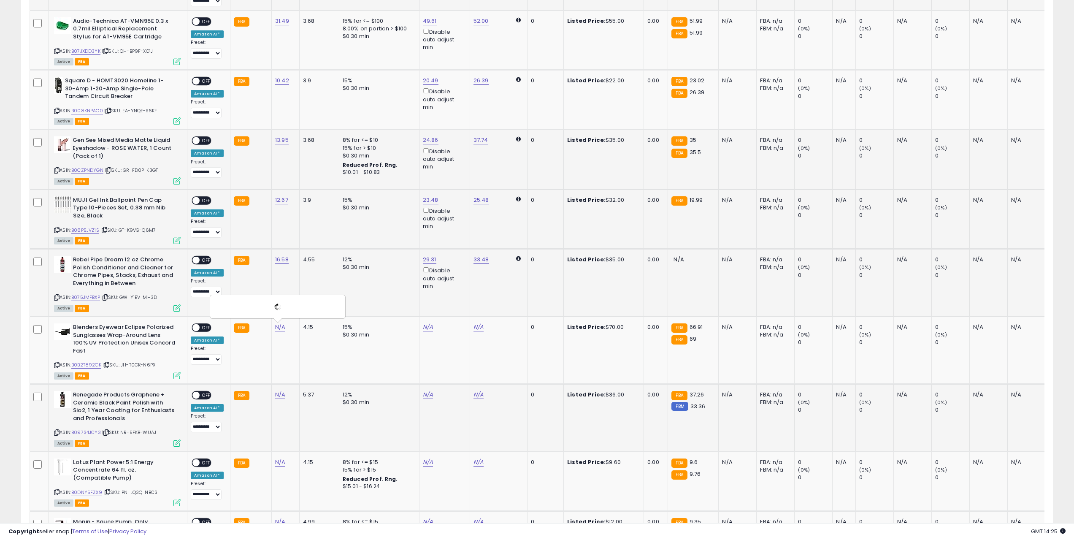
scroll to position [1266, 0]
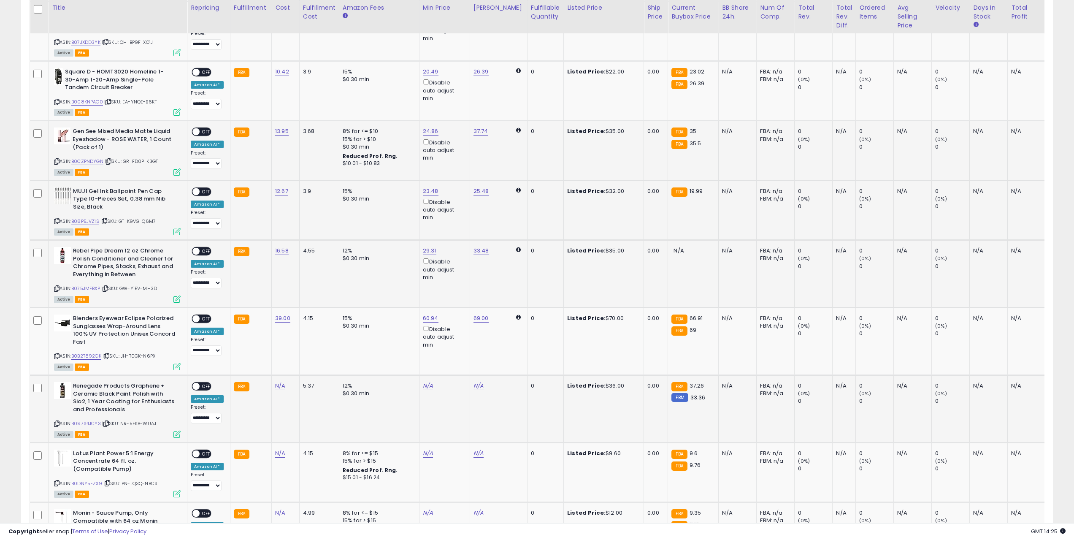
click at [57, 424] on icon at bounding box center [56, 423] width 5 height 5
click at [278, 384] on link "N/A" at bounding box center [280, 385] width 10 height 8
type input "*****"
click at [309, 365] on button "submit" at bounding box center [301, 364] width 14 height 13
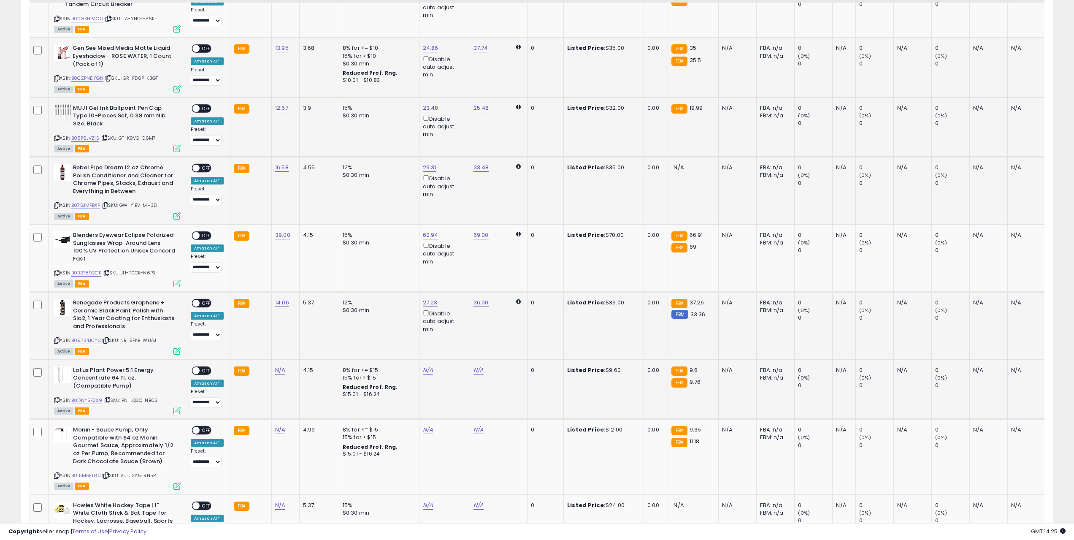
scroll to position [1350, 0]
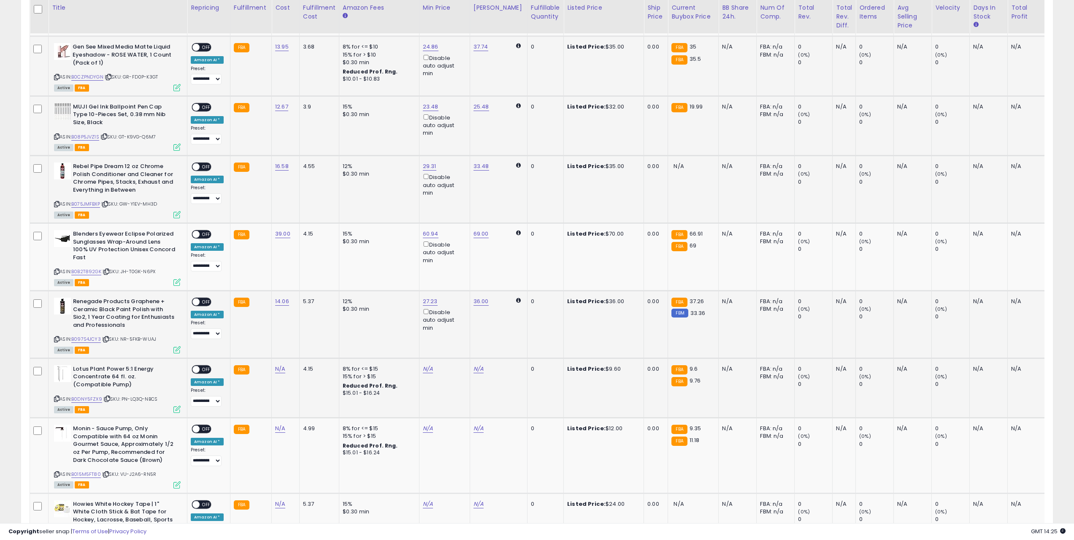
click at [57, 398] on icon at bounding box center [56, 398] width 5 height 5
click at [275, 367] on link "N/A" at bounding box center [280, 369] width 10 height 8
type input "****"
click at [309, 351] on button "submit" at bounding box center [301, 347] width 14 height 13
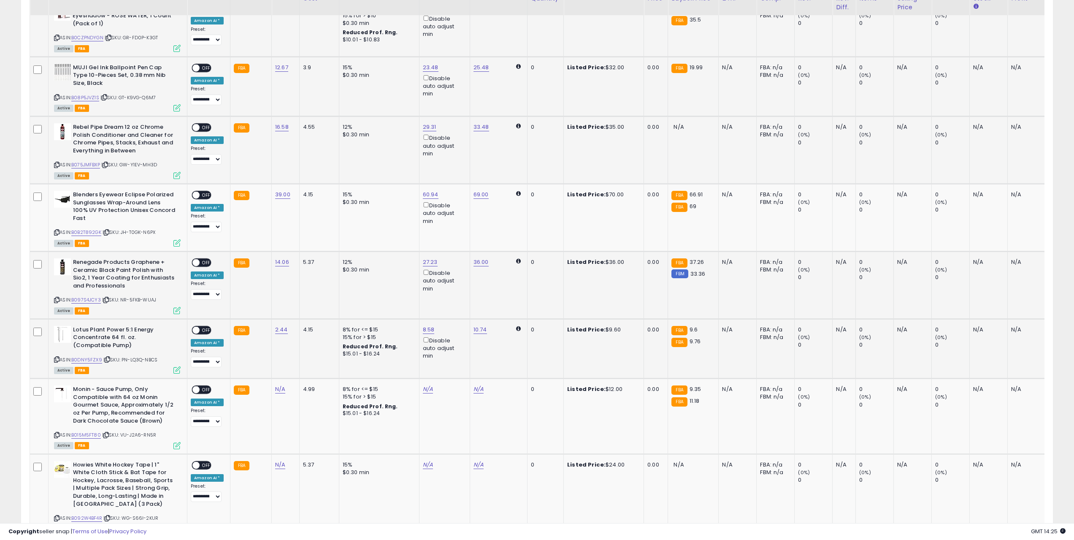
scroll to position [1392, 0]
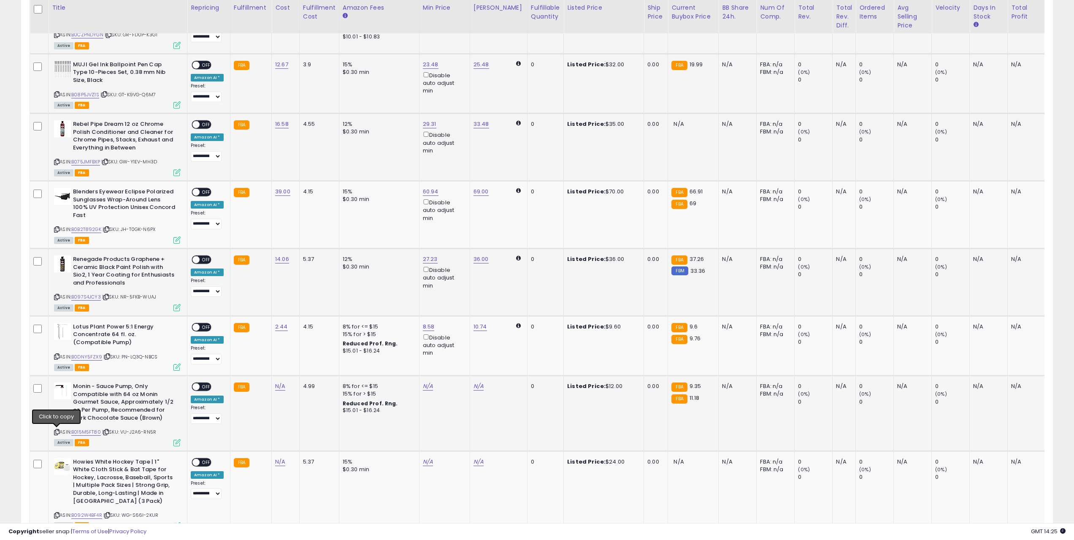
click at [58, 432] on icon at bounding box center [56, 431] width 5 height 5
click at [277, 386] on link "N/A" at bounding box center [280, 386] width 10 height 8
type input "****"
click at [304, 366] on icon "submit" at bounding box center [301, 364] width 5 height 5
click at [0, 0] on div at bounding box center [0, 0] width 0 height 0
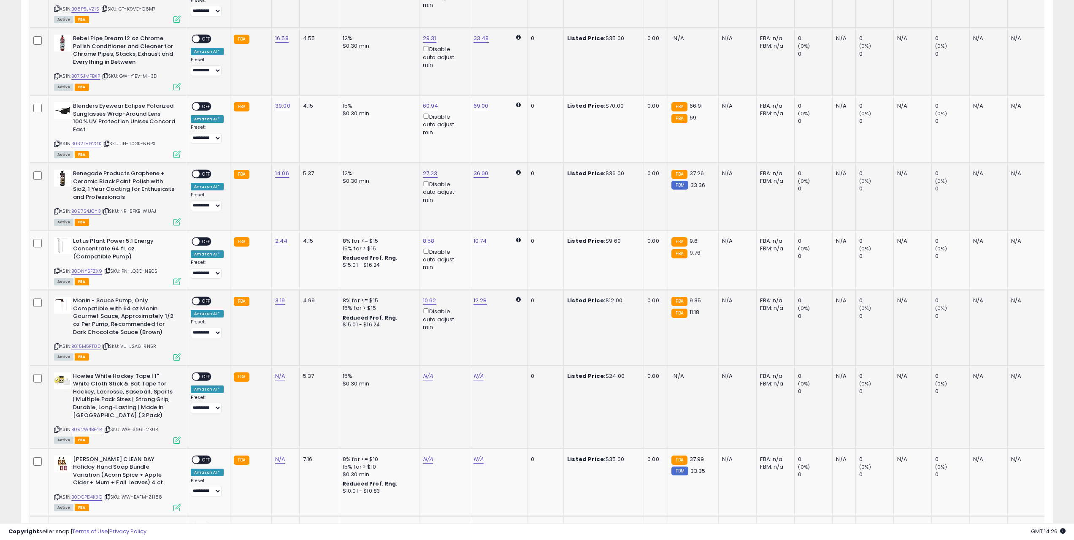
scroll to position [1519, 0]
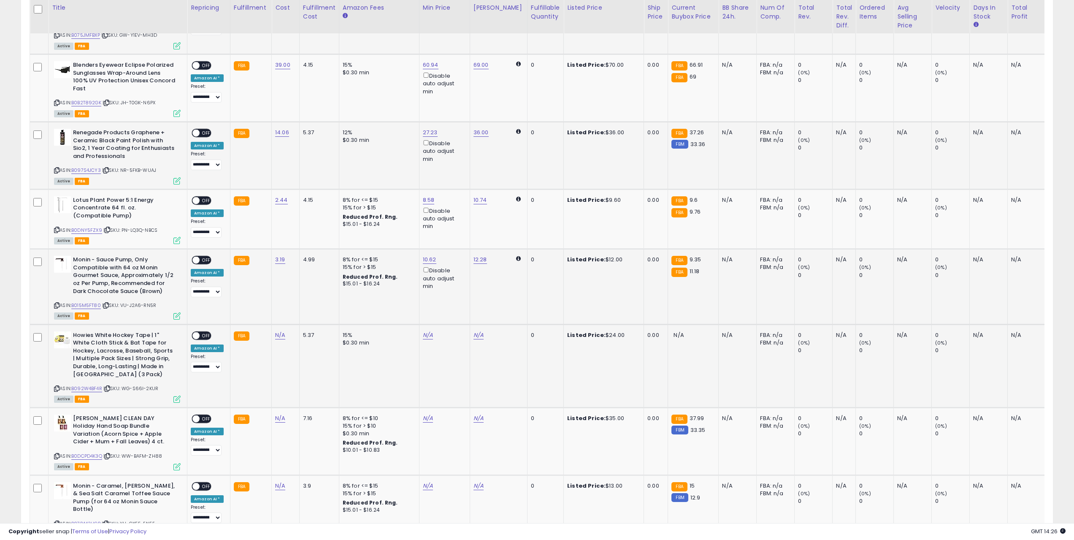
click at [57, 386] on icon at bounding box center [56, 388] width 5 height 5
click at [276, 337] on link "N/A" at bounding box center [280, 335] width 10 height 8
type input "****"
click at [309, 319] on button "submit" at bounding box center [301, 313] width 14 height 13
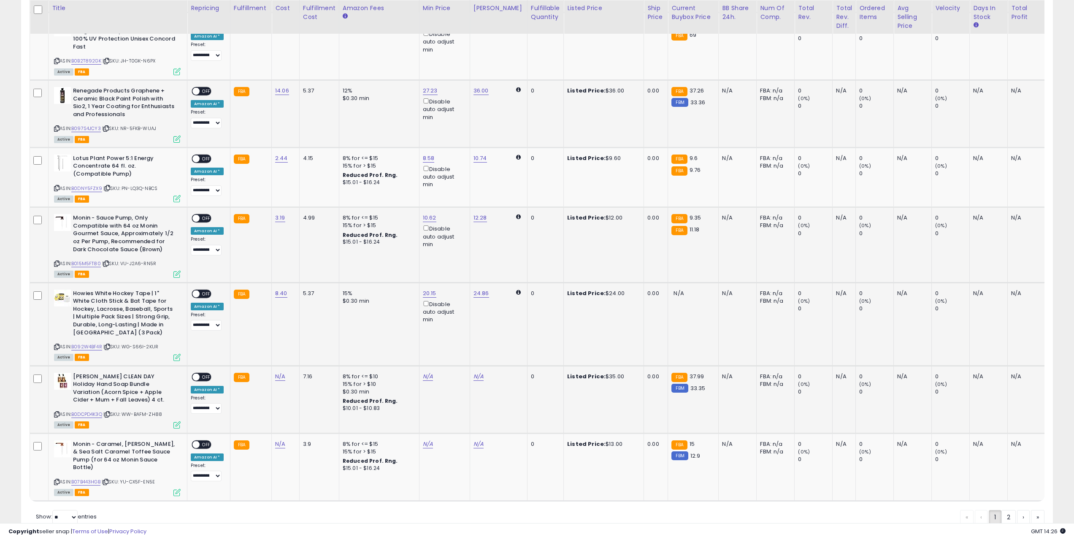
scroll to position [1561, 0]
click at [56, 413] on icon at bounding box center [56, 413] width 5 height 5
click at [275, 374] on link "N/A" at bounding box center [280, 376] width 10 height 8
type input "*****"
click at [309, 353] on button "submit" at bounding box center [301, 354] width 14 height 13
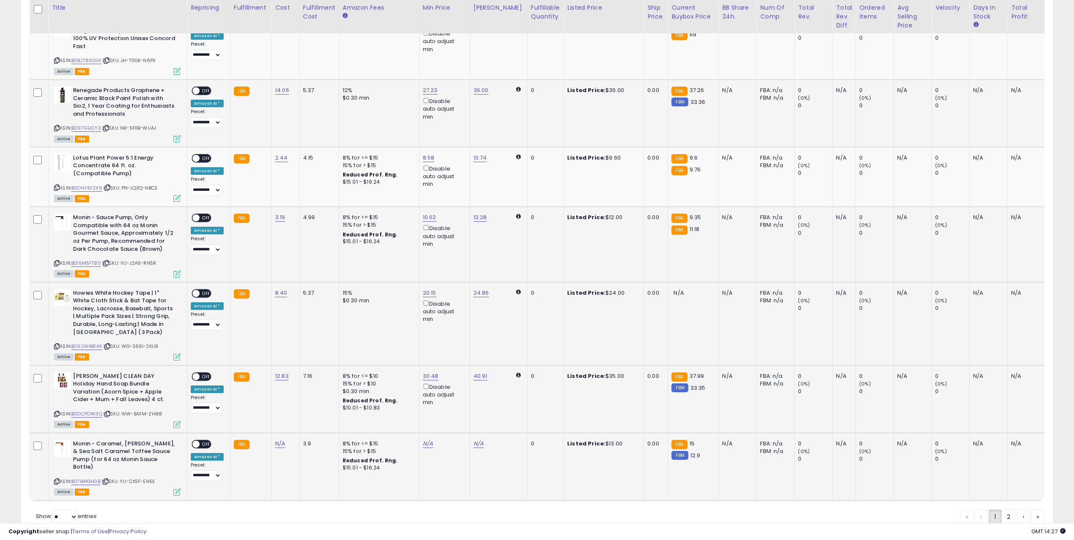
click at [57, 480] on icon at bounding box center [56, 481] width 5 height 5
click at [424, 445] on link "N/A" at bounding box center [428, 443] width 10 height 8
type input "****"
click at [455, 414] on button "submit" at bounding box center [447, 413] width 14 height 13
click at [200, 444] on span "OFF" at bounding box center [207, 443] width 14 height 7
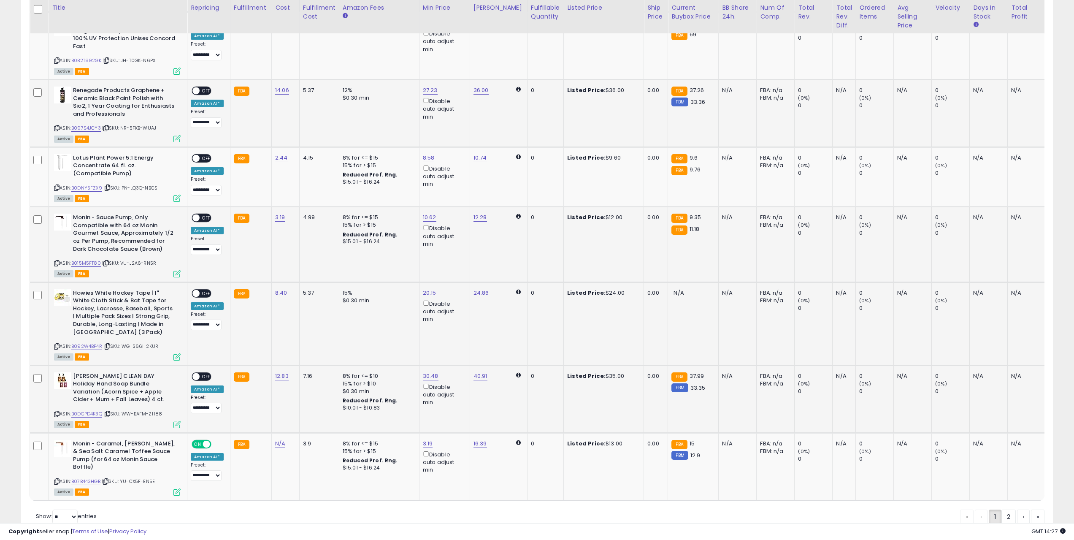
click at [200, 375] on span "OFF" at bounding box center [207, 376] width 14 height 7
click at [200, 295] on span "OFF" at bounding box center [207, 292] width 14 height 7
click at [198, 216] on span at bounding box center [195, 217] width 7 height 7
click at [208, 161] on span "OFF" at bounding box center [207, 157] width 14 height 7
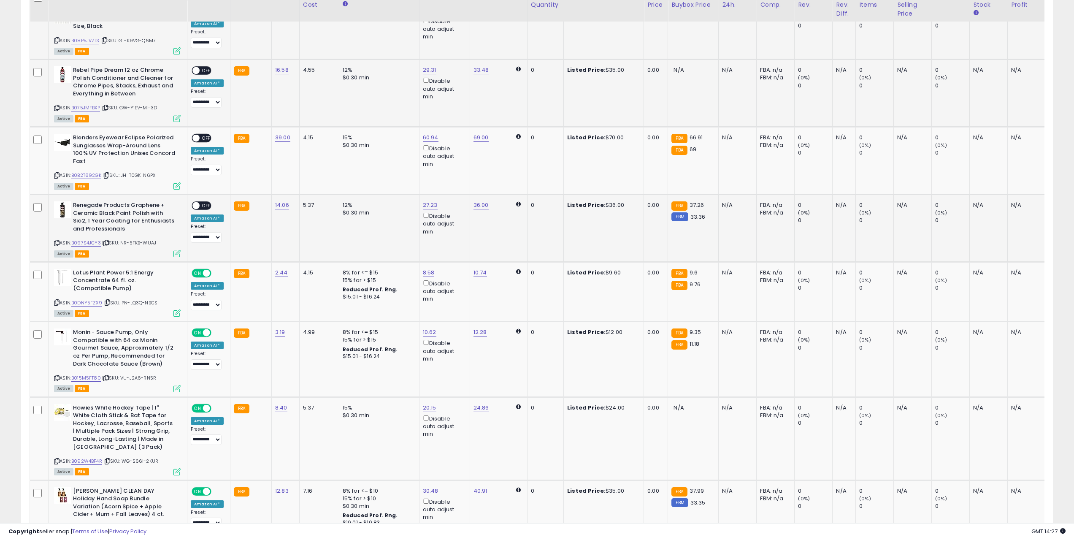
scroll to position [1434, 0]
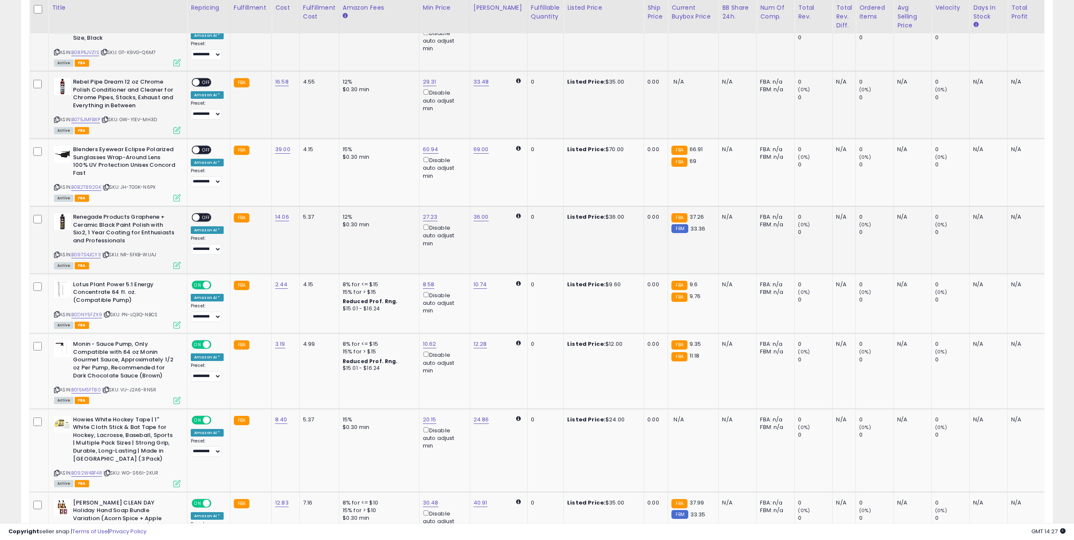
click at [197, 215] on span at bounding box center [195, 217] width 7 height 7
click at [198, 147] on div "ON OFF" at bounding box center [202, 150] width 20 height 9
click at [200, 149] on span "OFF" at bounding box center [207, 149] width 14 height 7
click at [204, 82] on span "OFF" at bounding box center [207, 82] width 14 height 7
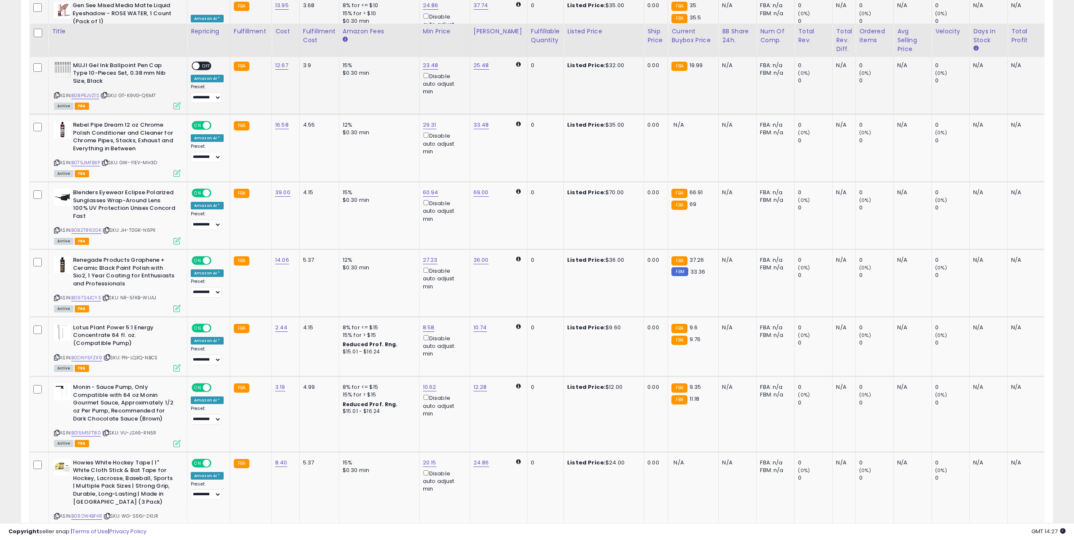
scroll to position [1224, 0]
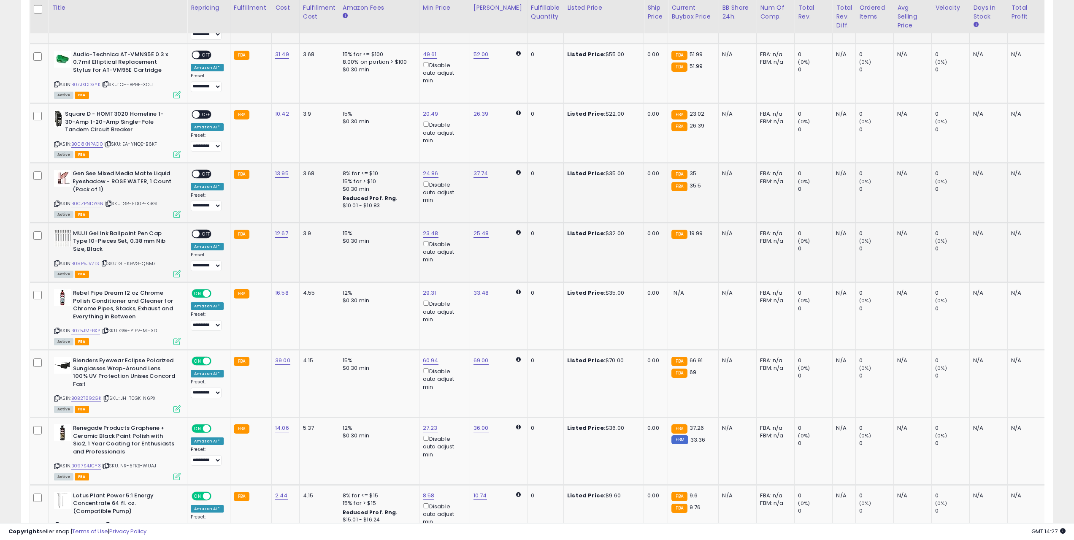
click at [200, 233] on span "OFF" at bounding box center [207, 233] width 14 height 7
click at [202, 173] on span "OFF" at bounding box center [207, 173] width 14 height 7
click at [202, 114] on span "OFF" at bounding box center [207, 114] width 14 height 7
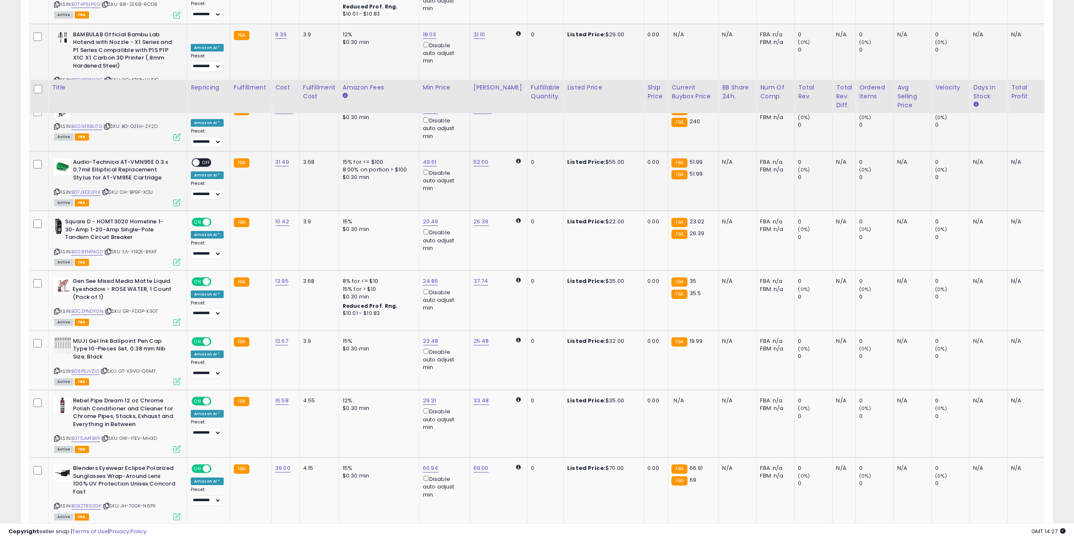
scroll to position [1097, 0]
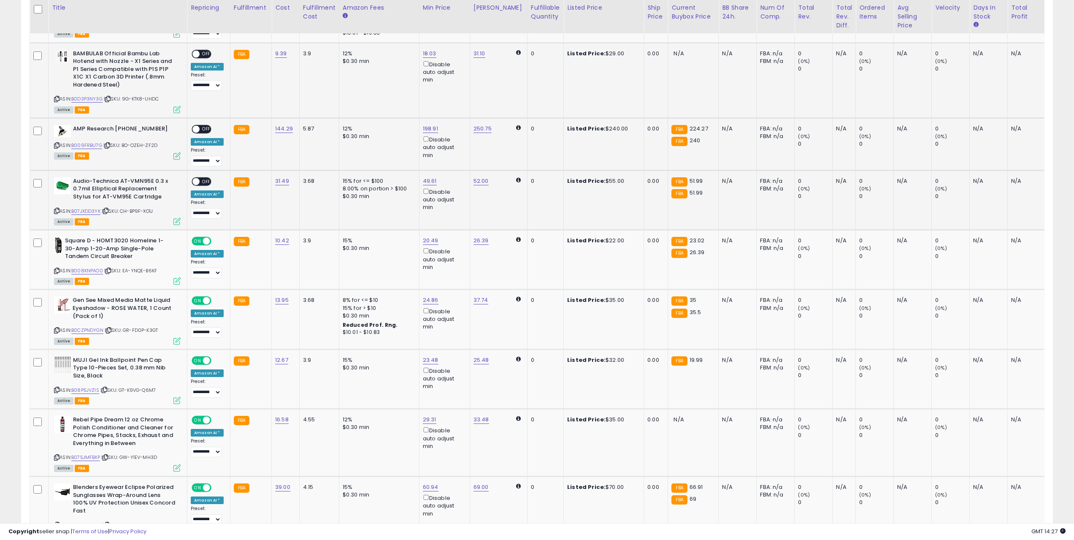
click at [200, 176] on td "**********" at bounding box center [208, 199] width 43 height 59
click at [202, 126] on div "ON OFF" at bounding box center [192, 129] width 20 height 7
drag, startPoint x: 202, startPoint y: 181, endPoint x: 208, endPoint y: 131, distance: 50.6
click at [202, 181] on span "OFF" at bounding box center [207, 181] width 14 height 7
click at [205, 125] on div "ON OFF" at bounding box center [202, 129] width 20 height 9
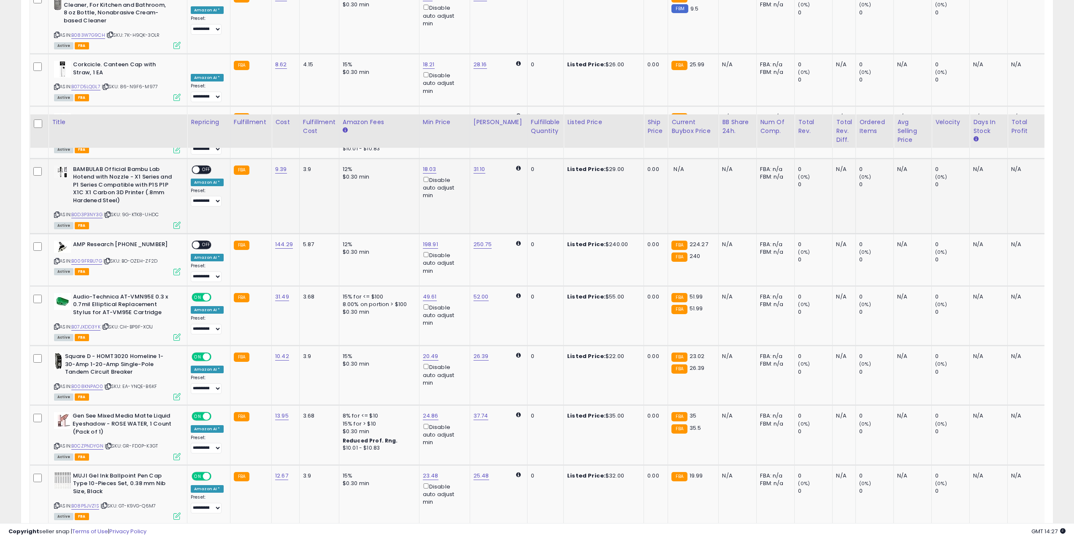
scroll to position [928, 0]
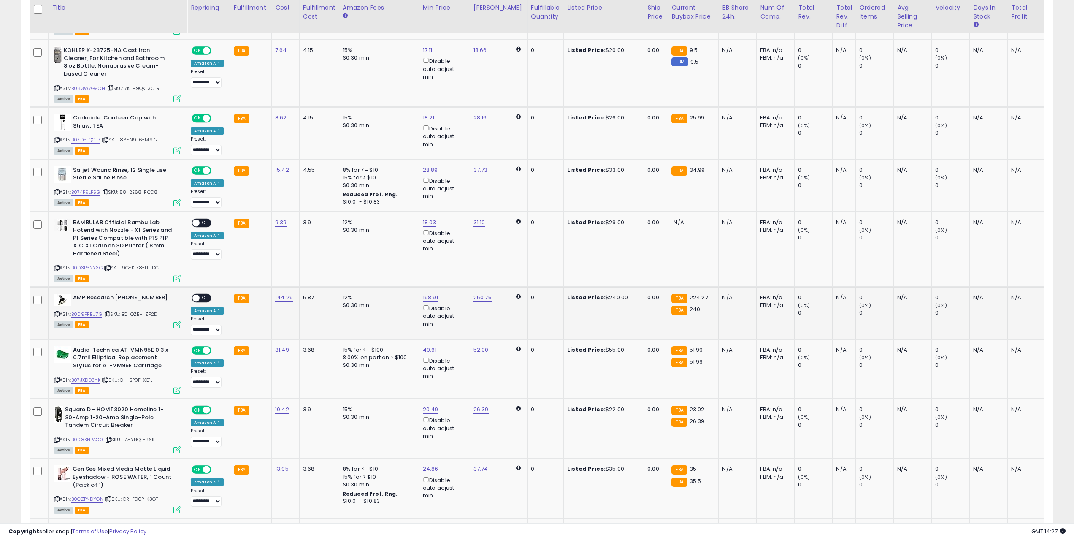
click at [206, 292] on td "**********" at bounding box center [208, 313] width 43 height 52
click at [204, 297] on span "OFF" at bounding box center [207, 297] width 14 height 7
click at [200, 223] on span "OFF" at bounding box center [207, 222] width 14 height 7
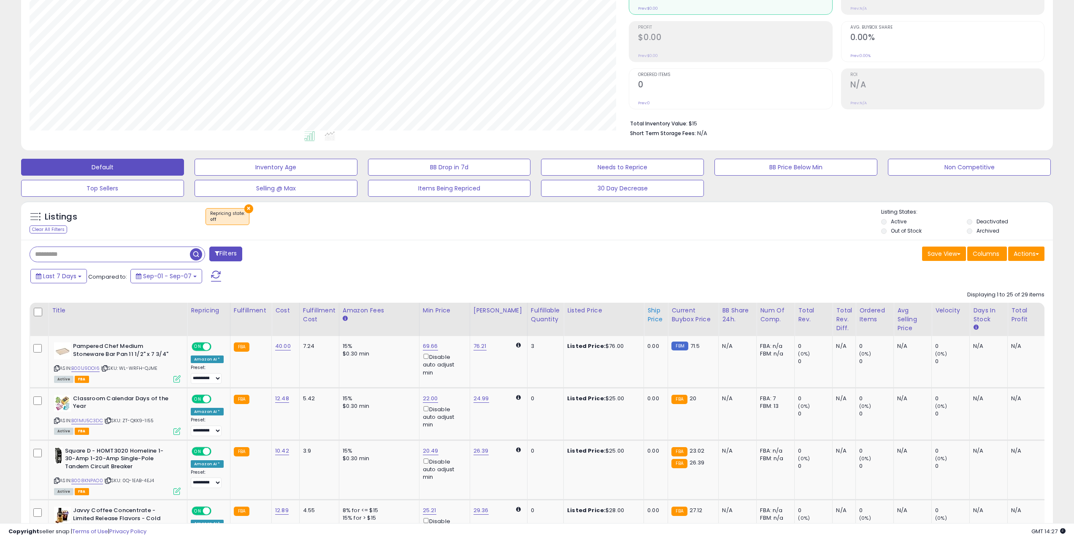
scroll to position [127, 0]
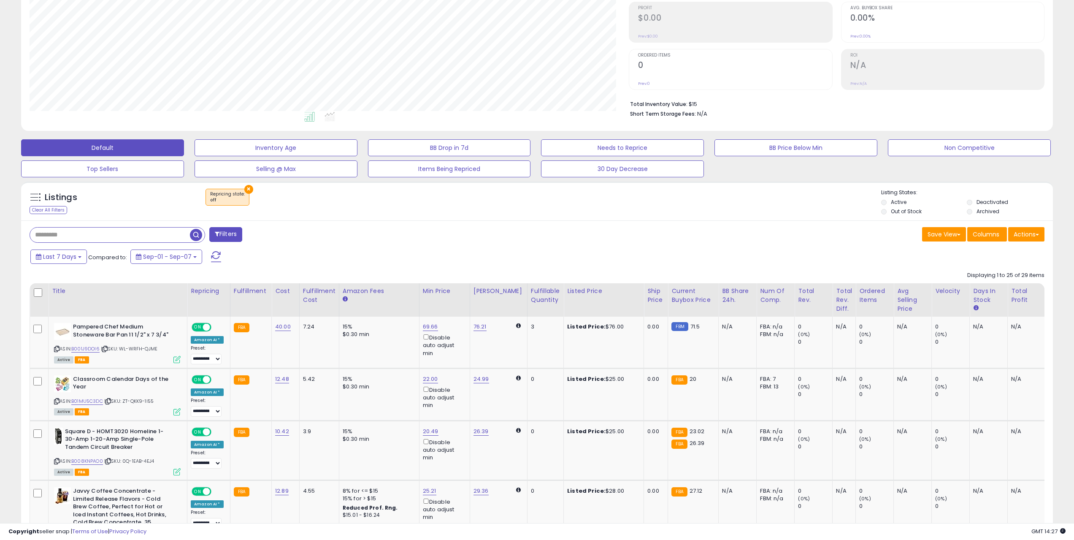
click at [214, 252] on span at bounding box center [216, 256] width 10 height 11
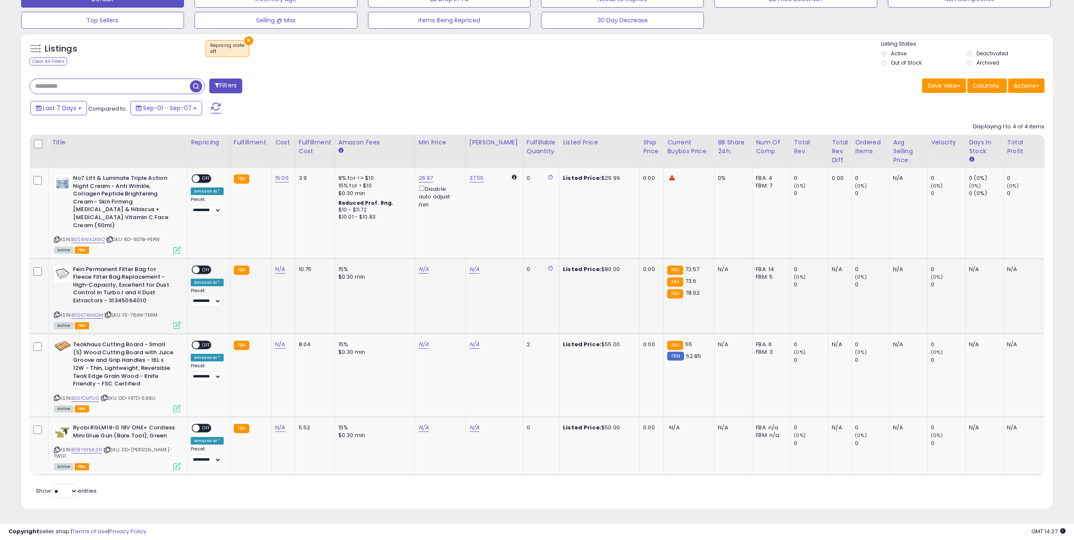
scroll to position [276, 0]
click at [57, 446] on icon at bounding box center [56, 448] width 5 height 5
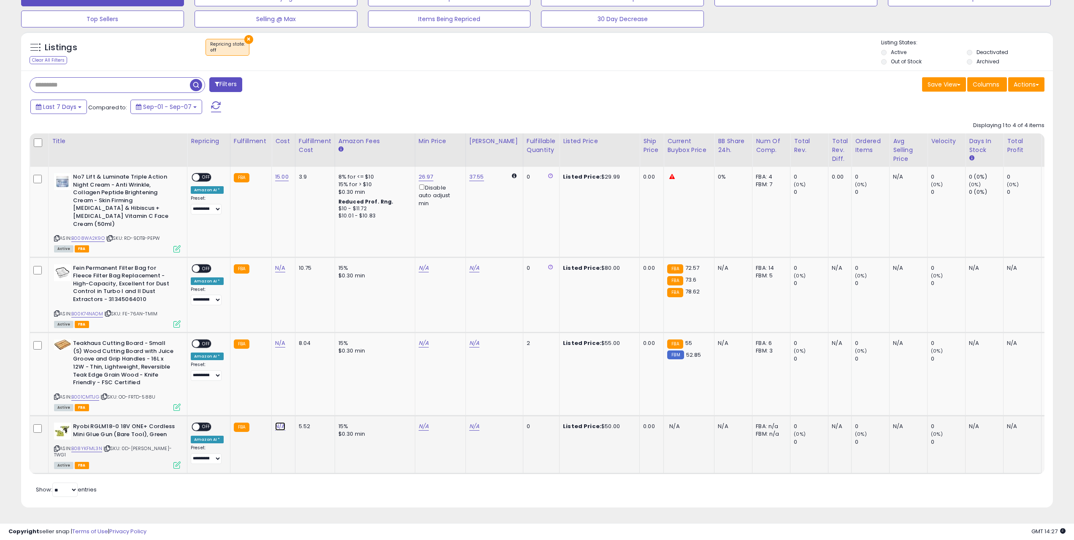
click at [281, 428] on link "N/A" at bounding box center [280, 426] width 10 height 8
type input "*****"
click at [304, 405] on icon "submit" at bounding box center [301, 404] width 5 height 5
click at [203, 425] on span "OFF" at bounding box center [207, 426] width 14 height 7
click at [54, 395] on icon at bounding box center [56, 396] width 5 height 5
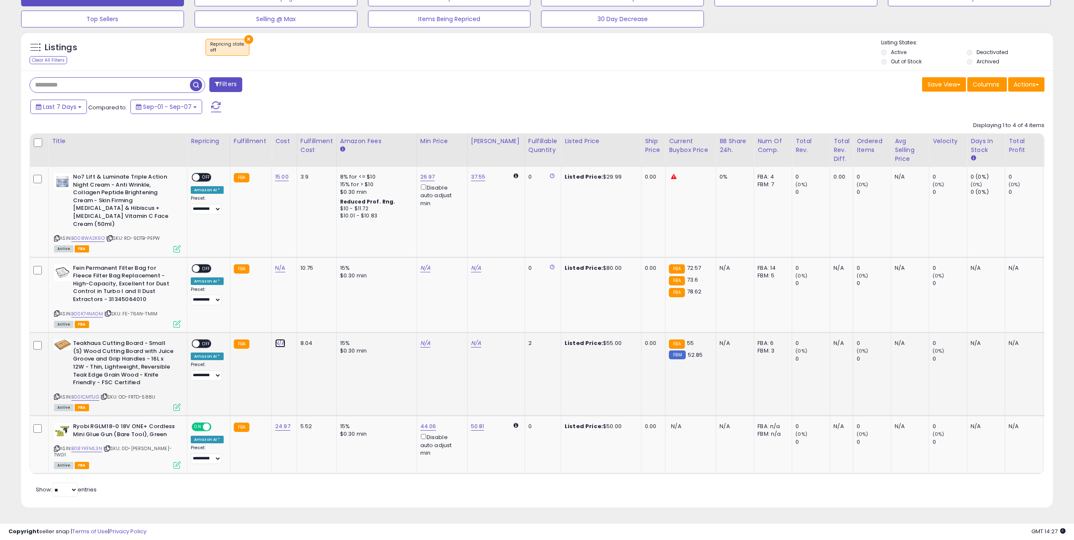
click at [280, 344] on link "N/A" at bounding box center [280, 343] width 10 height 8
type input "*****"
click at [304, 322] on icon "submit" at bounding box center [301, 321] width 5 height 5
click at [56, 312] on icon at bounding box center [56, 313] width 5 height 5
click at [276, 268] on link "N/A" at bounding box center [280, 268] width 10 height 8
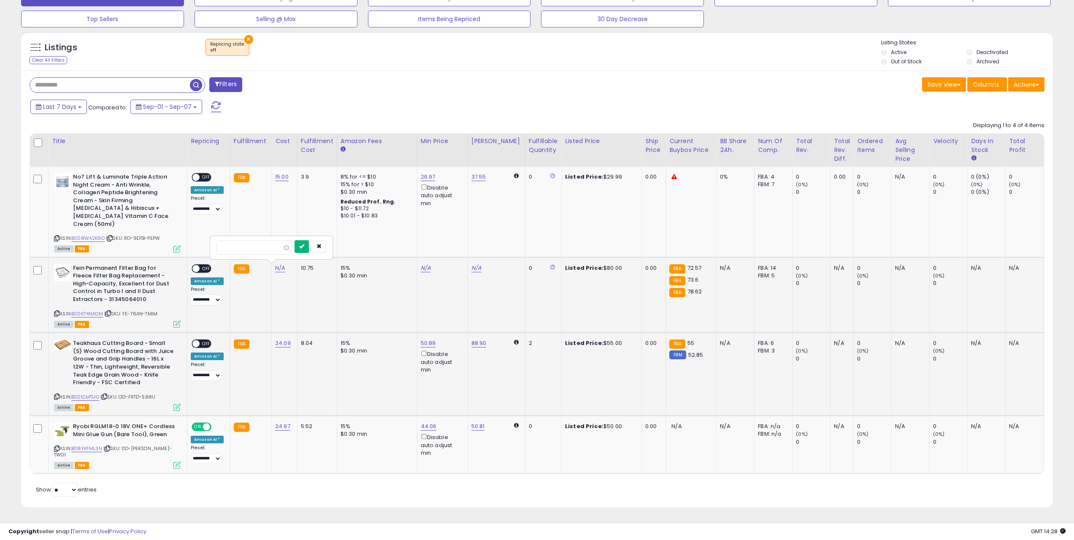
type input "*****"
click at [304, 247] on icon "submit" at bounding box center [301, 245] width 5 height 5
click at [423, 267] on link "83.03" at bounding box center [428, 268] width 15 height 8
drag, startPoint x: 418, startPoint y: 244, endPoint x: 316, endPoint y: 238, distance: 102.3
click at [316, 238] on tbody "**********" at bounding box center [634, 320] width 1208 height 307
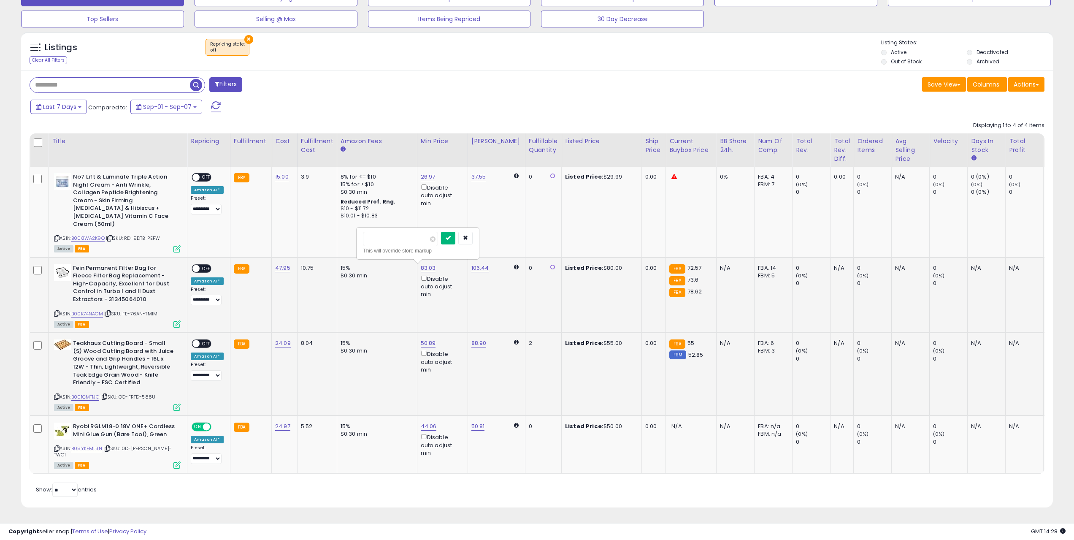
type input "**"
click at [451, 238] on icon "submit" at bounding box center [448, 237] width 5 height 5
click at [205, 267] on span "OFF" at bounding box center [207, 268] width 14 height 7
click at [205, 345] on span "OFF" at bounding box center [207, 343] width 14 height 7
drag, startPoint x: 205, startPoint y: 178, endPoint x: 197, endPoint y: 183, distance: 8.8
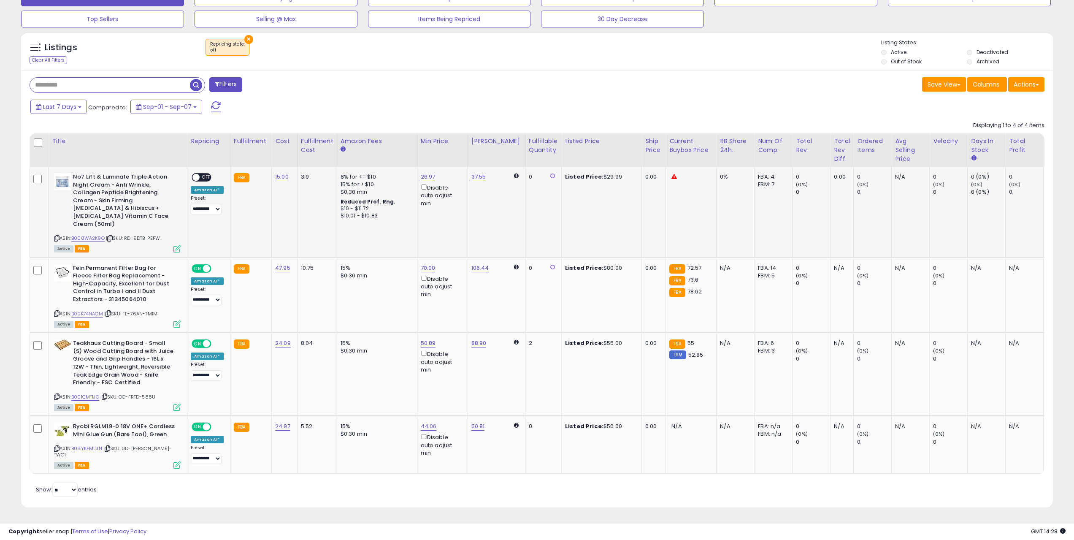
click at [200, 181] on div "ON OFF" at bounding box center [202, 177] width 20 height 9
click at [197, 178] on span at bounding box center [195, 177] width 7 height 7
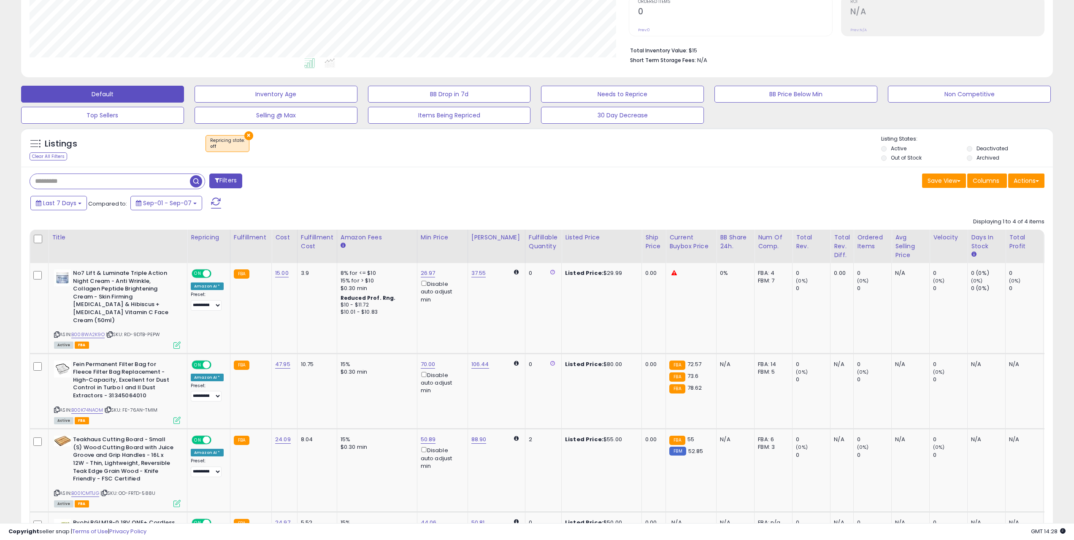
scroll to position [150, 0]
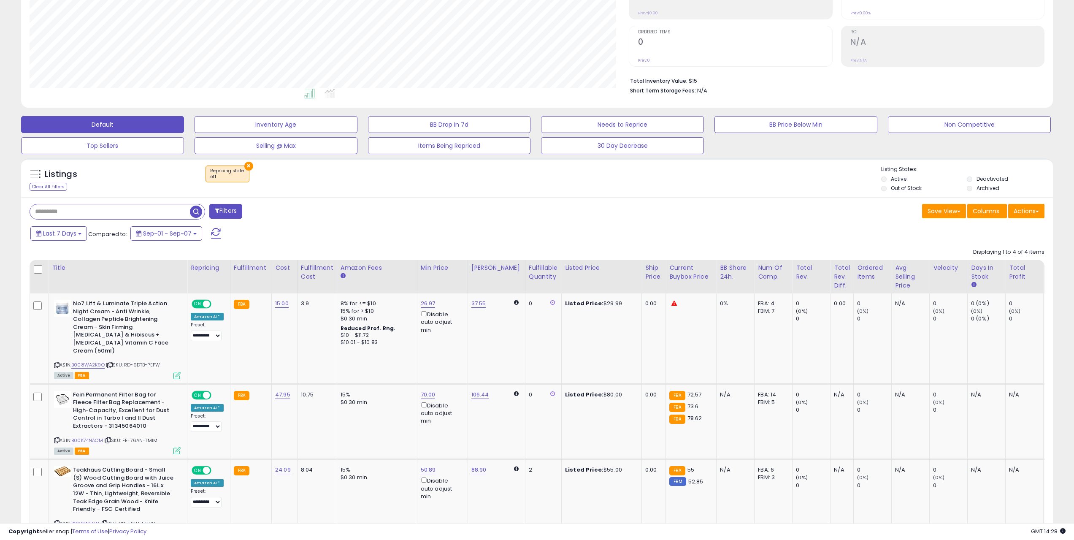
click at [217, 234] on span at bounding box center [216, 233] width 10 height 11
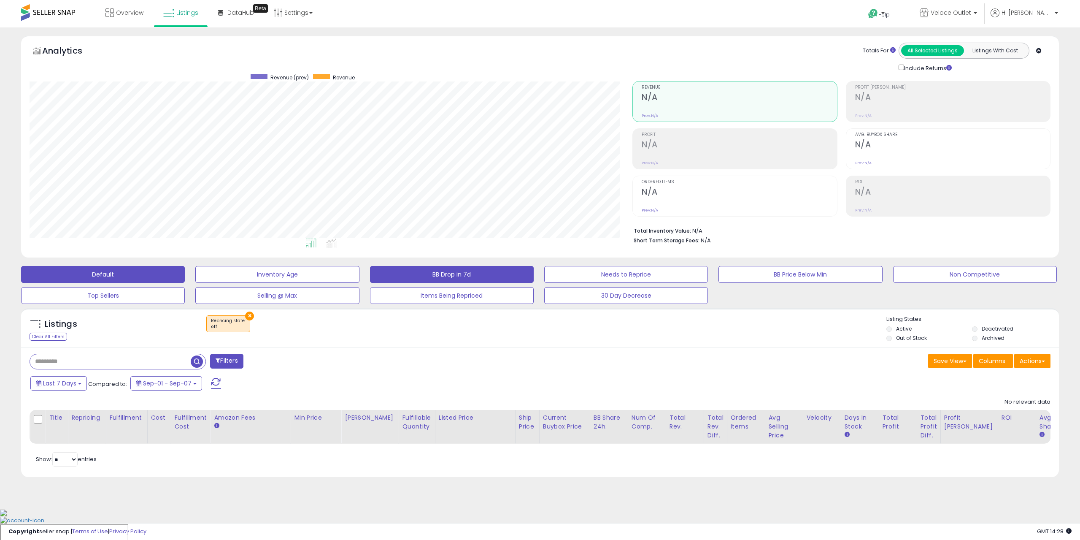
scroll to position [173, 603]
click at [126, 20] on link "Overview" at bounding box center [124, 12] width 51 height 25
